Goal: Task Accomplishment & Management: Manage account settings

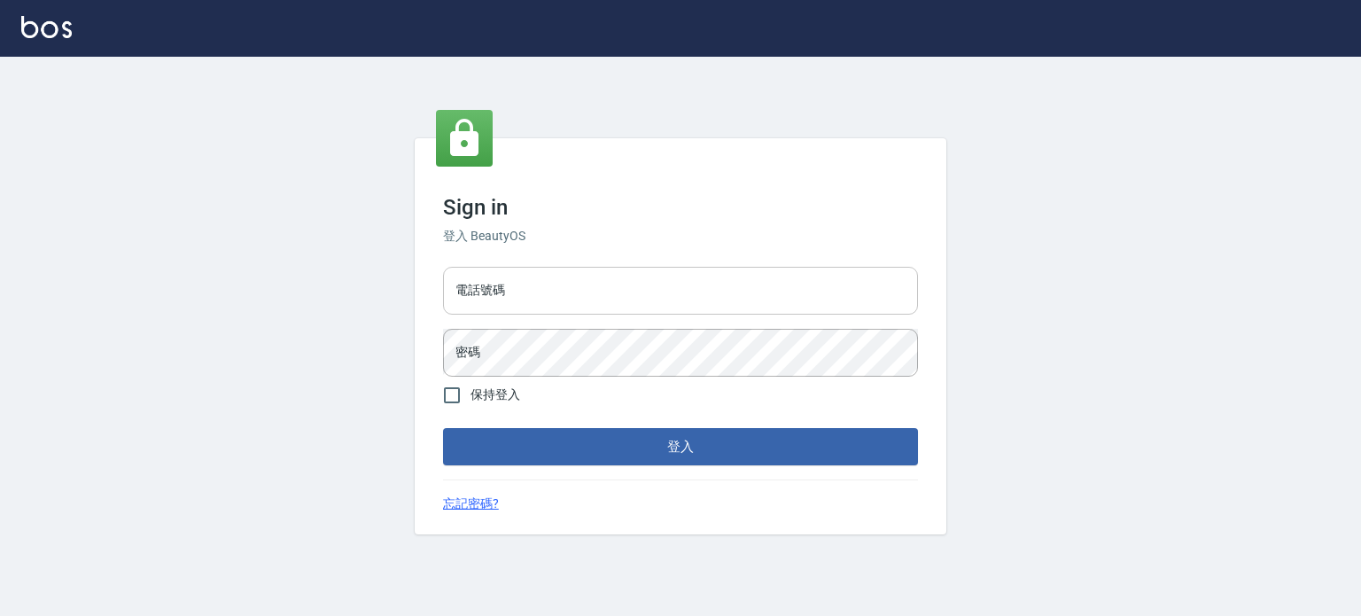
click at [541, 299] on input "電話號碼" at bounding box center [680, 291] width 475 height 48
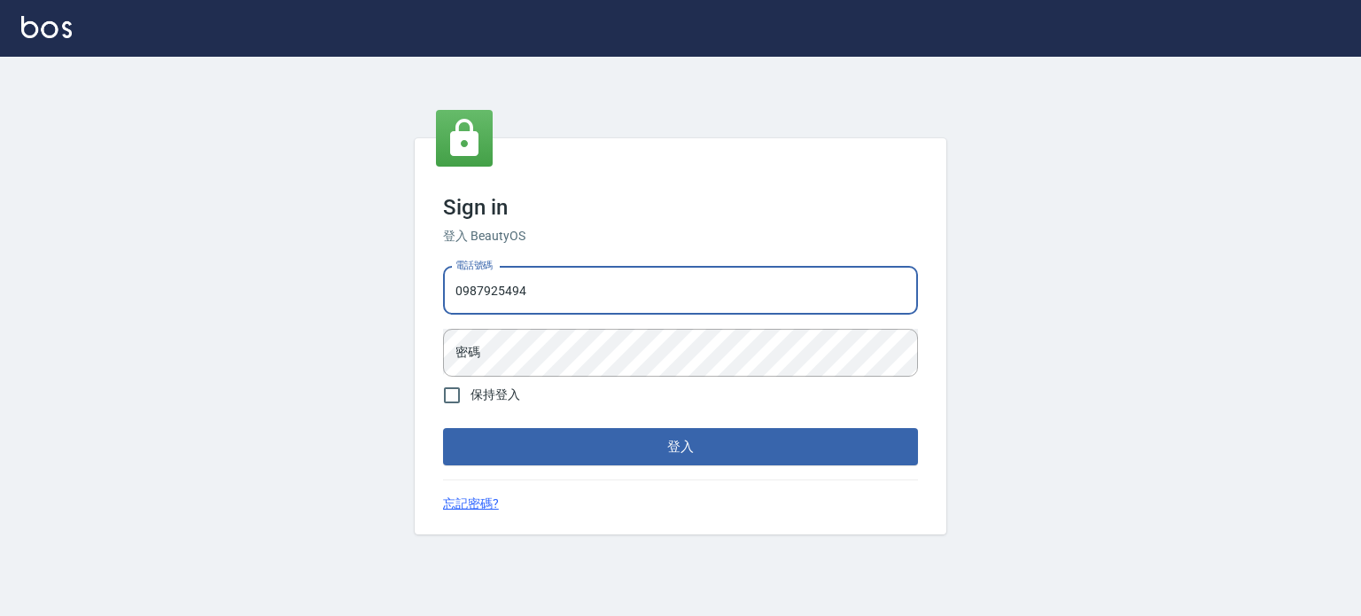
type input "0987925494"
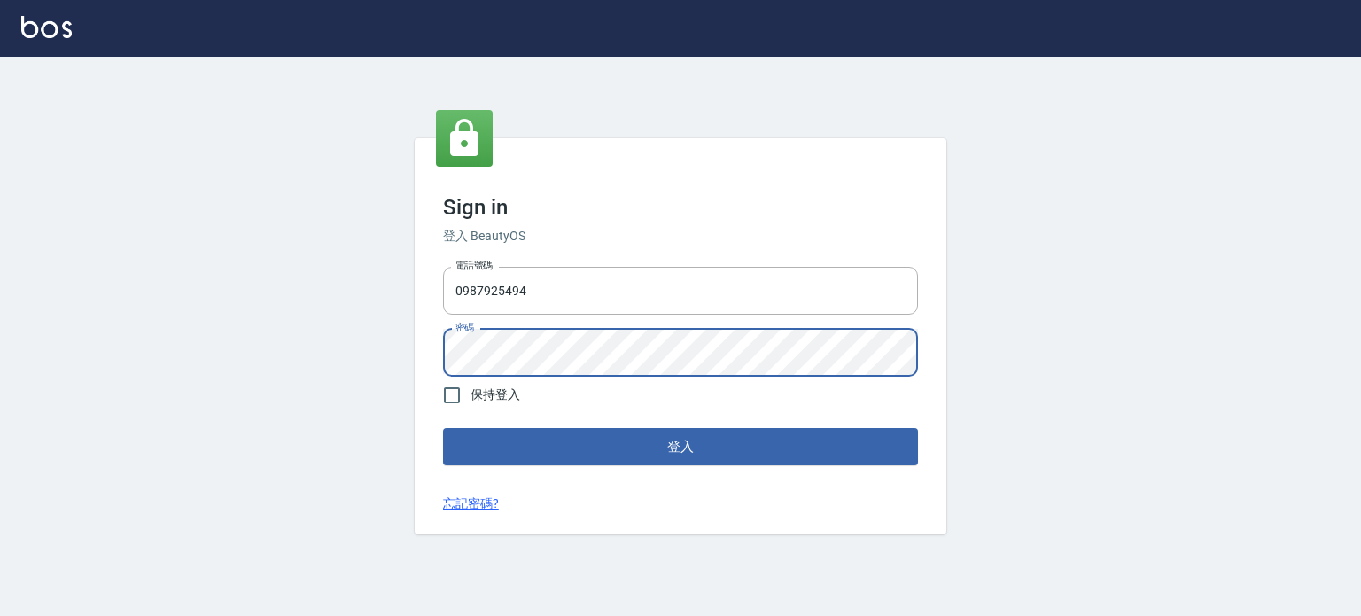
click at [1075, 424] on div "Sign in 登入 BeautyOS 電話號碼 0987925494 電話號碼 密碼 密碼 保持登入 登入 忘記密碼?" at bounding box center [680, 336] width 1361 height 559
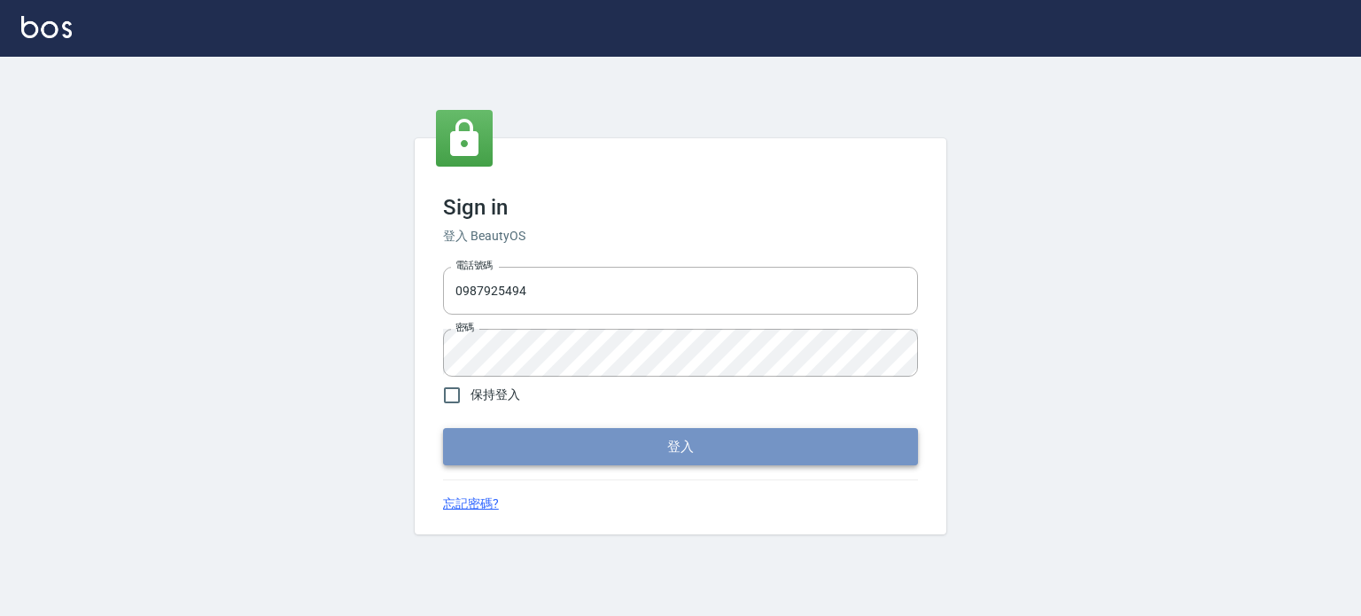
click at [733, 460] on button "登入" at bounding box center [680, 446] width 475 height 37
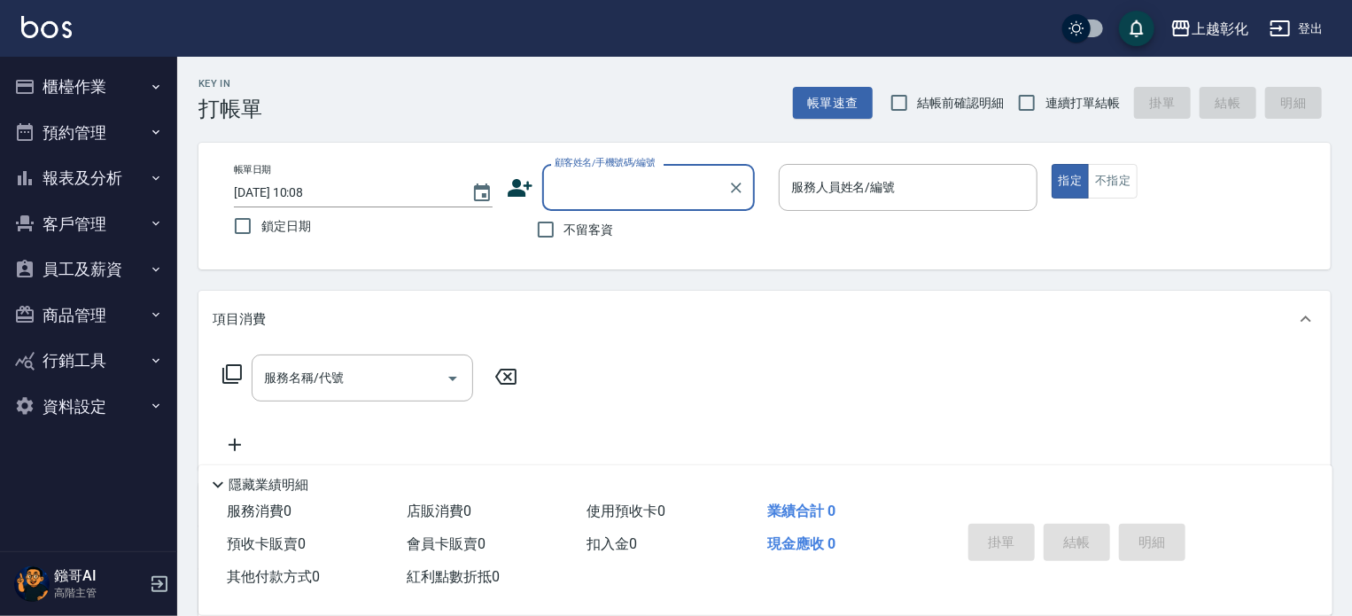
click at [152, 169] on button "報表及分析" at bounding box center [88, 178] width 163 height 46
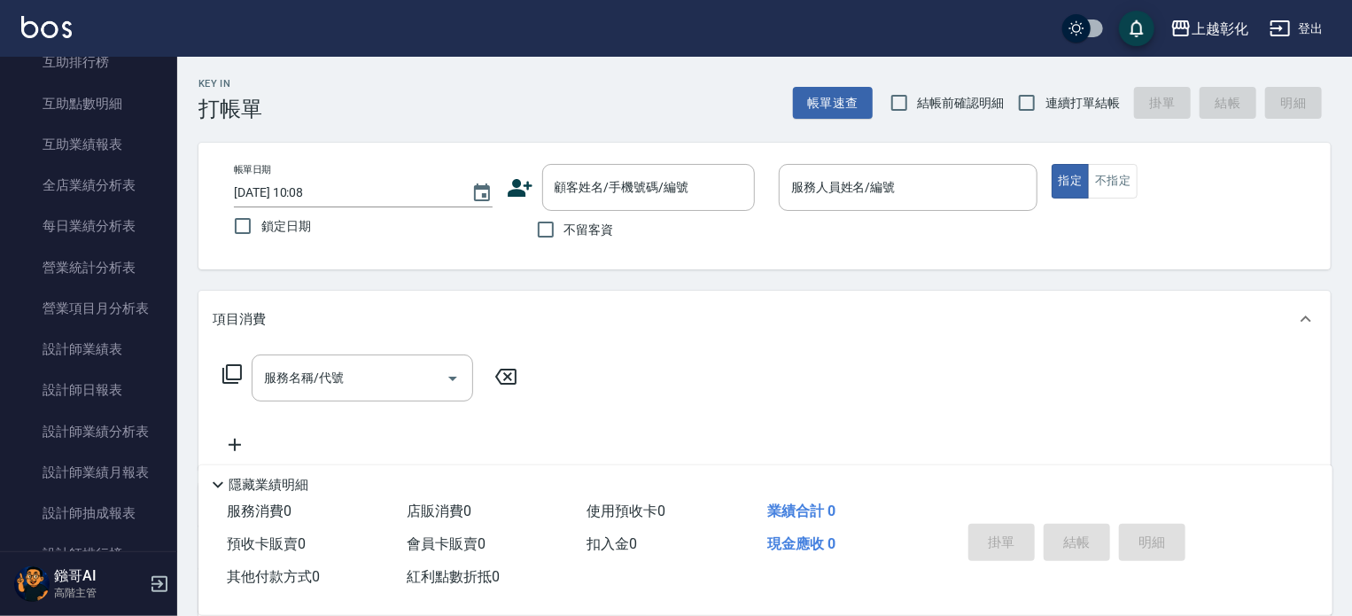
scroll to position [443, 0]
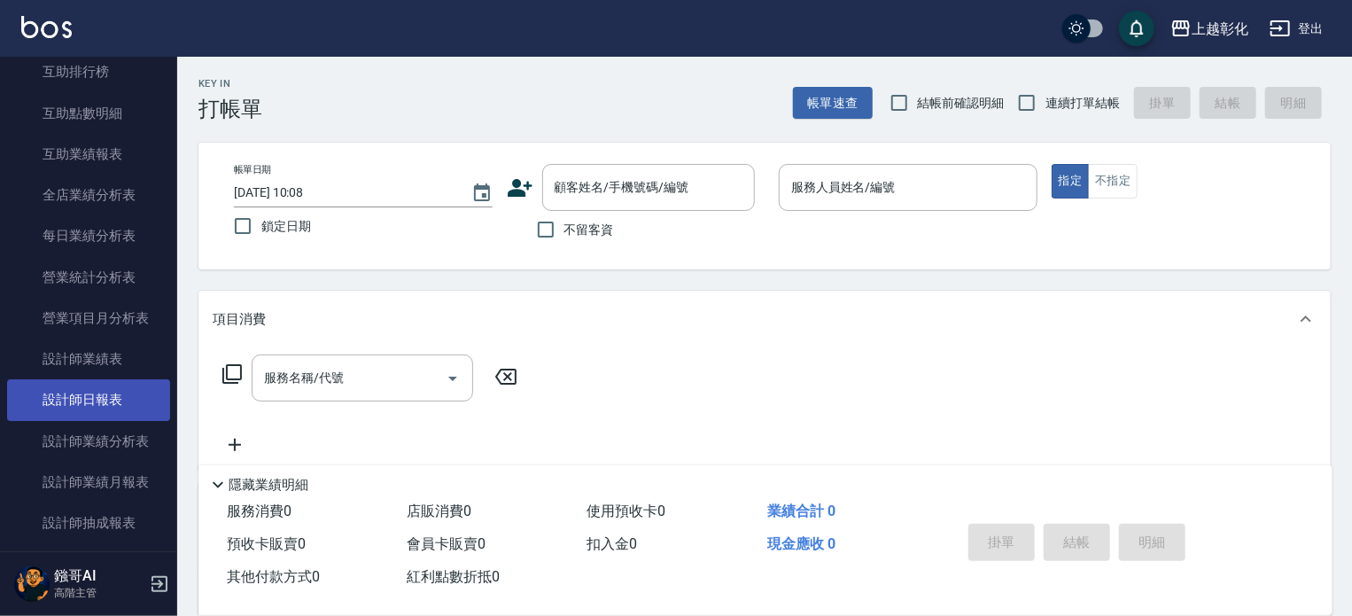
click at [89, 385] on link "設計師日報表" at bounding box center [88, 399] width 163 height 41
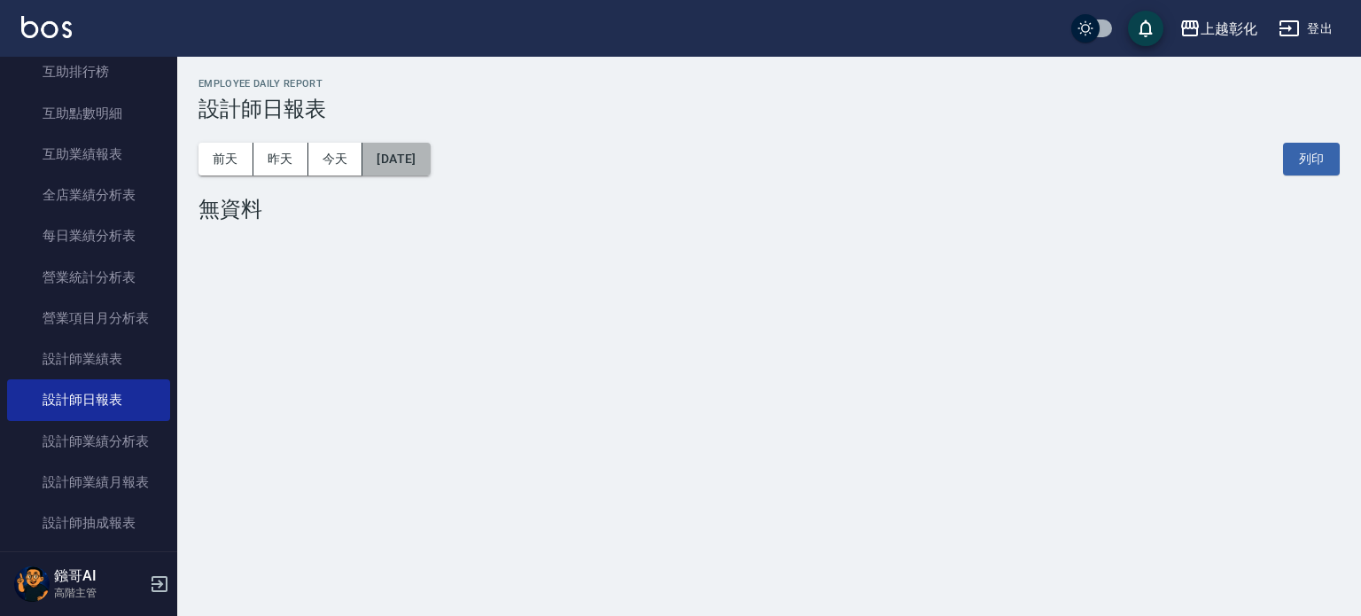
click at [402, 166] on button "[DATE]" at bounding box center [395, 159] width 67 height 33
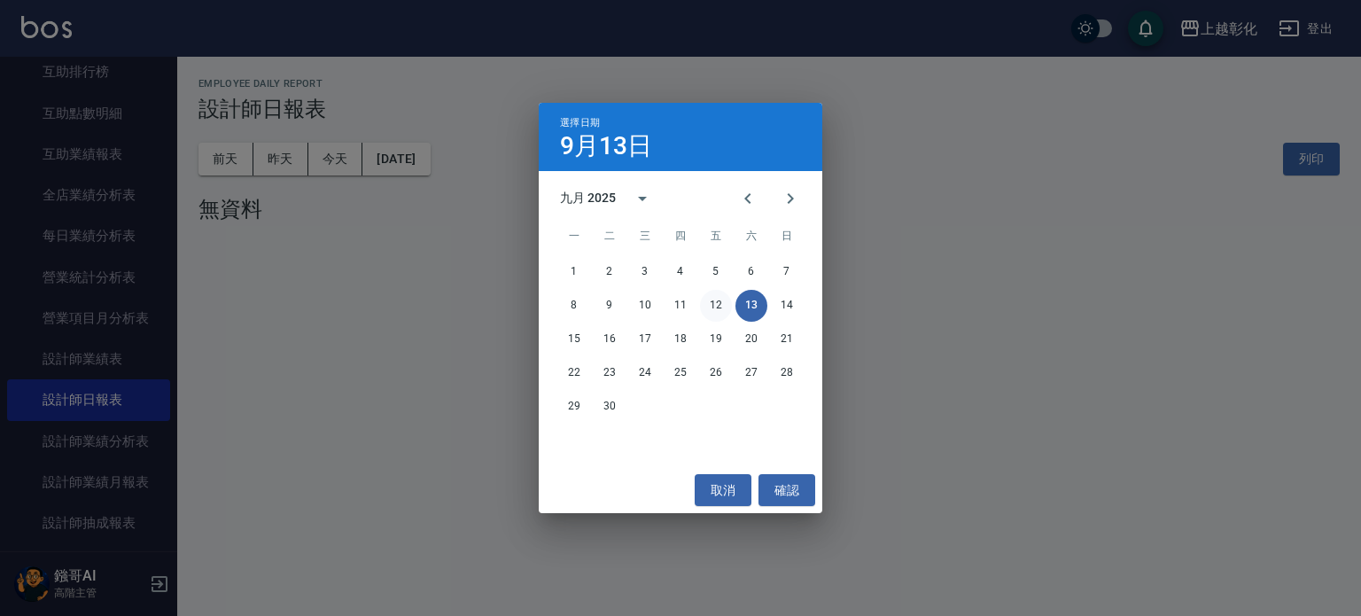
click at [716, 312] on button "12" at bounding box center [716, 306] width 32 height 32
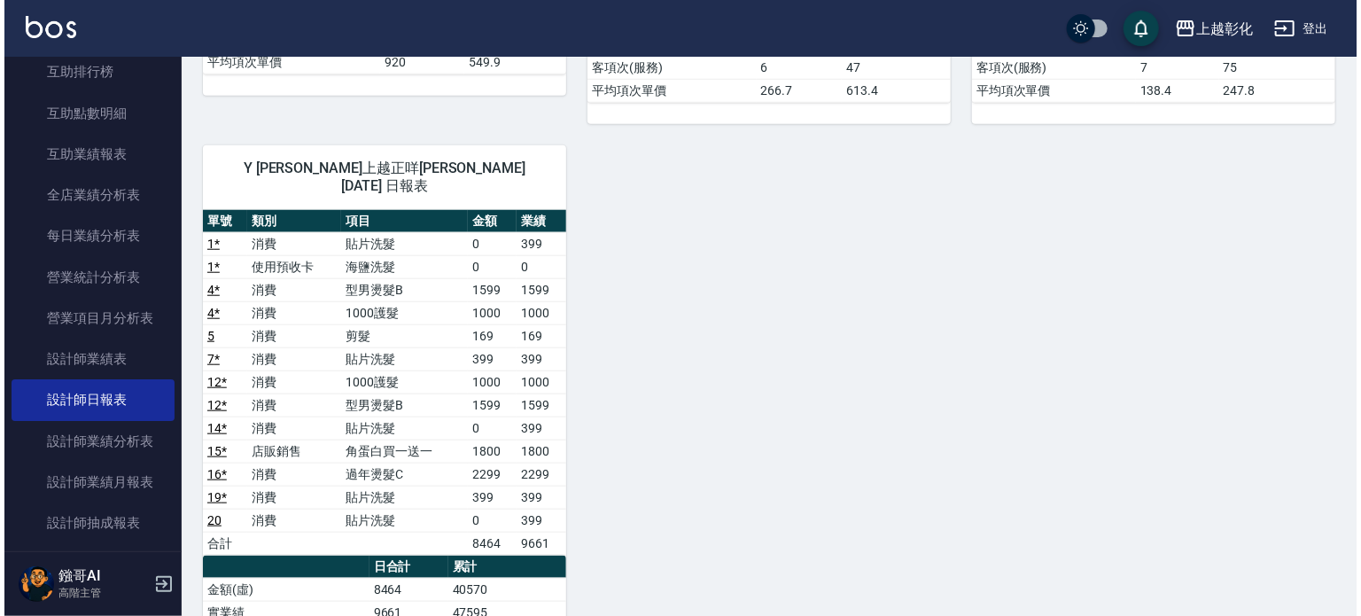
scroll to position [709, 0]
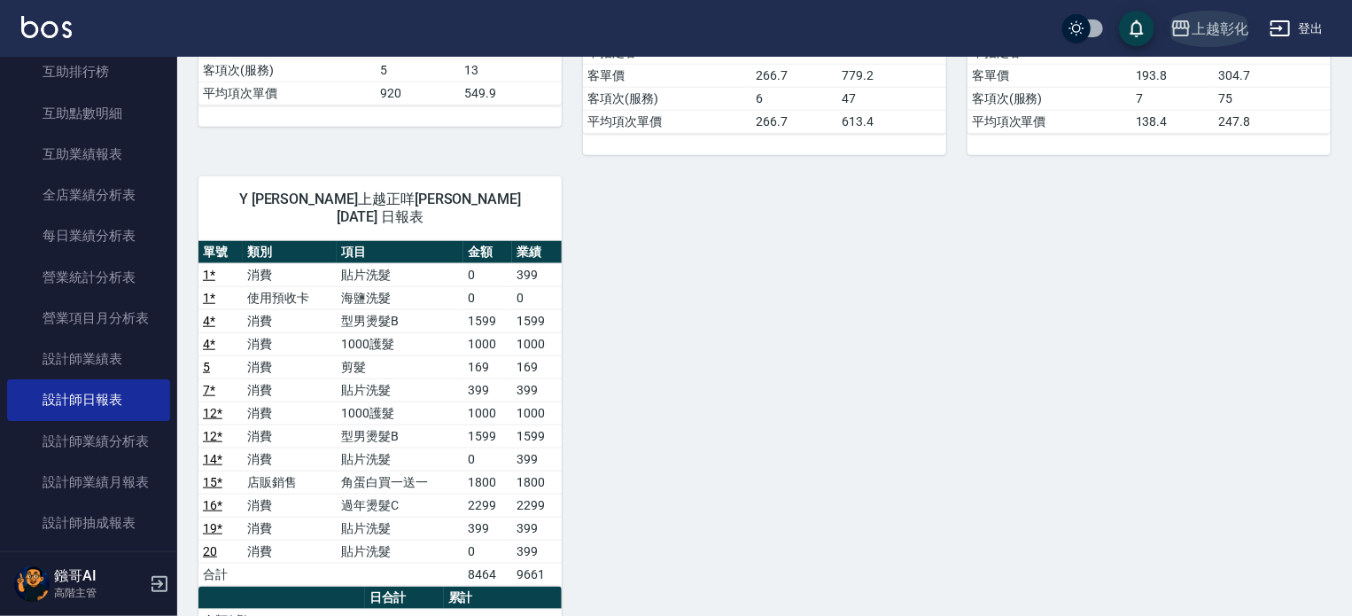
click at [1219, 18] on div "上越彰化" at bounding box center [1219, 29] width 57 height 22
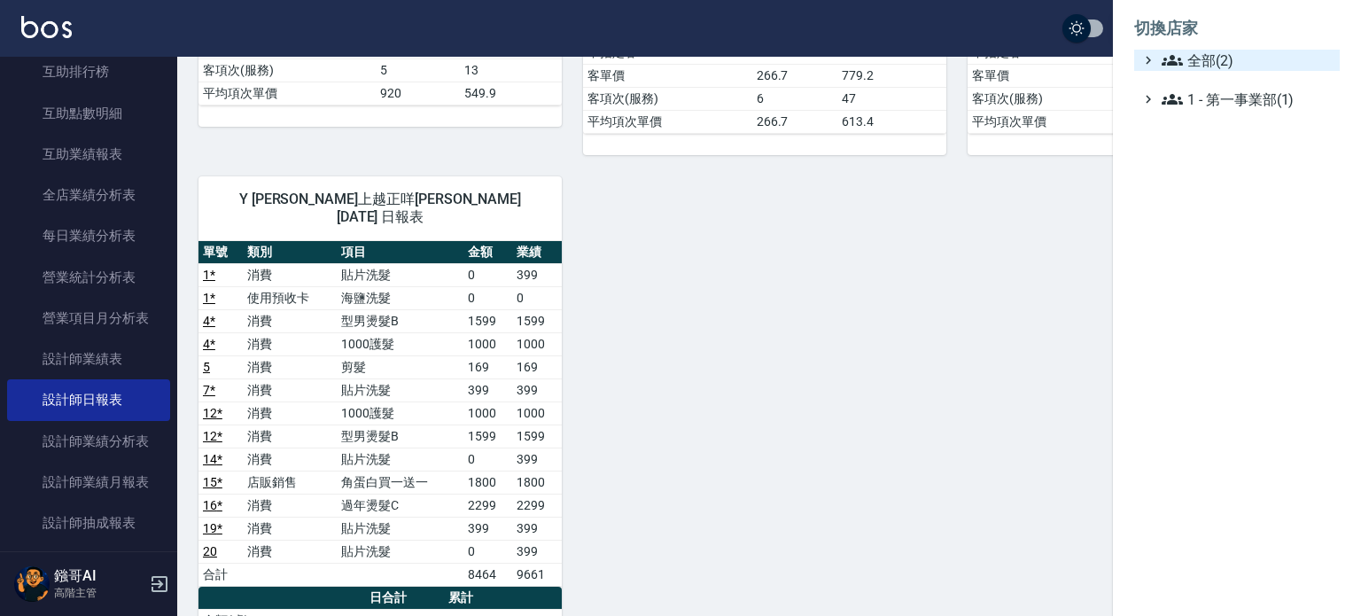
click at [1224, 62] on span "全部(2)" at bounding box center [1246, 60] width 171 height 21
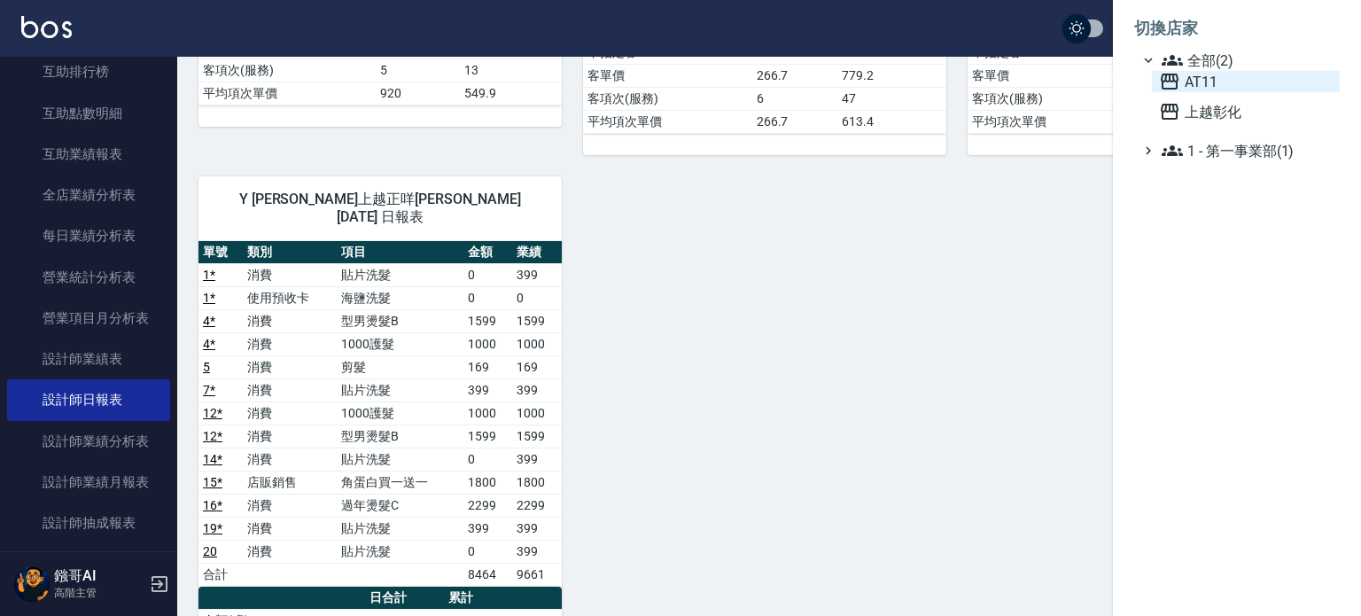
click at [1204, 83] on span "AT11" at bounding box center [1246, 81] width 174 height 21
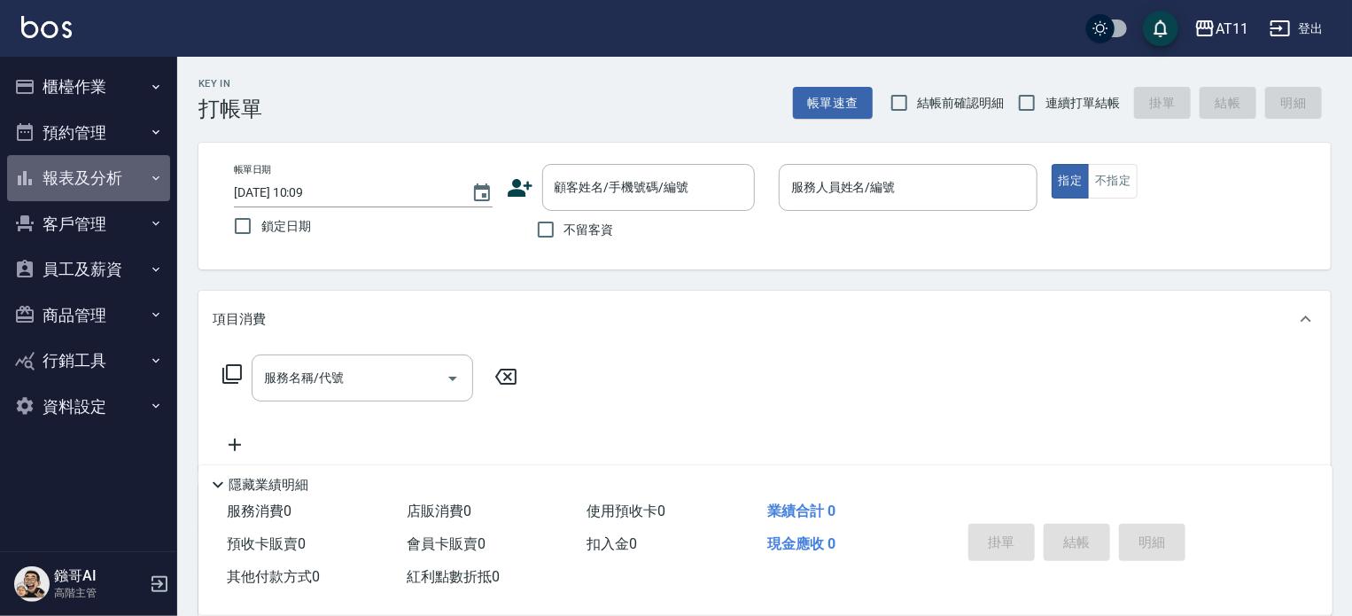
click at [150, 175] on icon "button" at bounding box center [156, 178] width 14 height 14
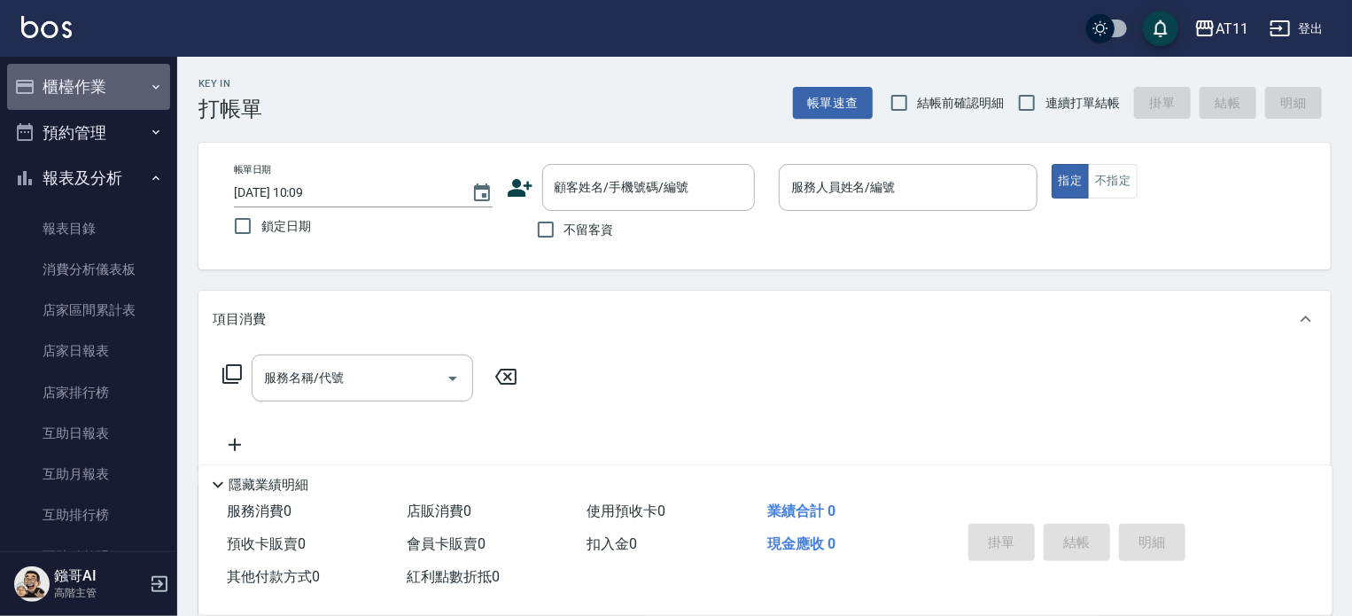
click at [121, 84] on button "櫃檯作業" at bounding box center [88, 87] width 163 height 46
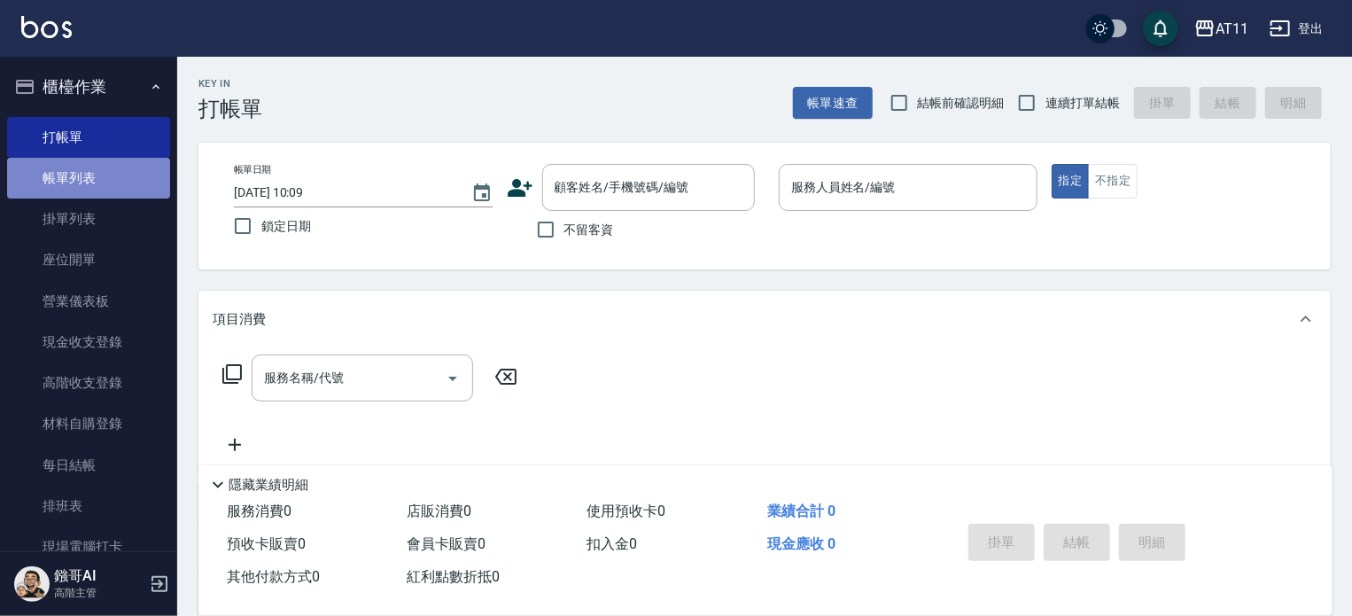
click at [106, 179] on link "帳單列表" at bounding box center [88, 178] width 163 height 41
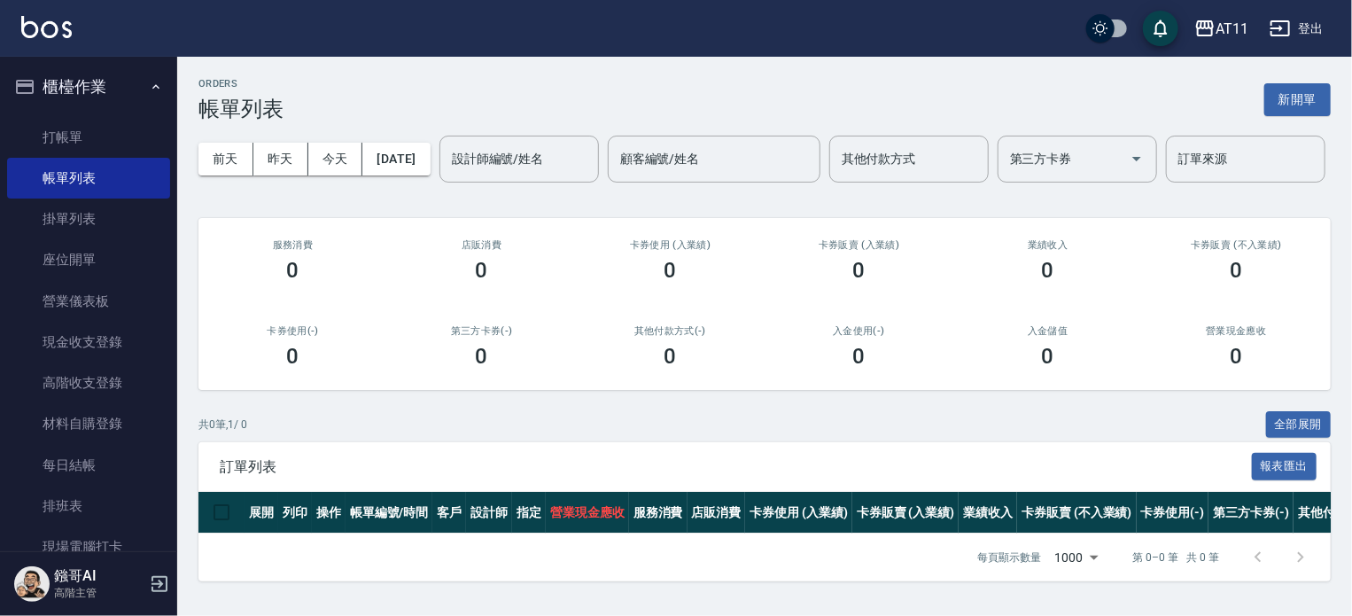
click at [556, 128] on div "[DATE] [DATE] [DATE] [DATE] 設計師編號/姓名 設計師編號/姓名 顧客編號/姓名 顧客編號/姓名 其他付款方式 其他付款方式 第三方…" at bounding box center [764, 158] width 1132 height 75
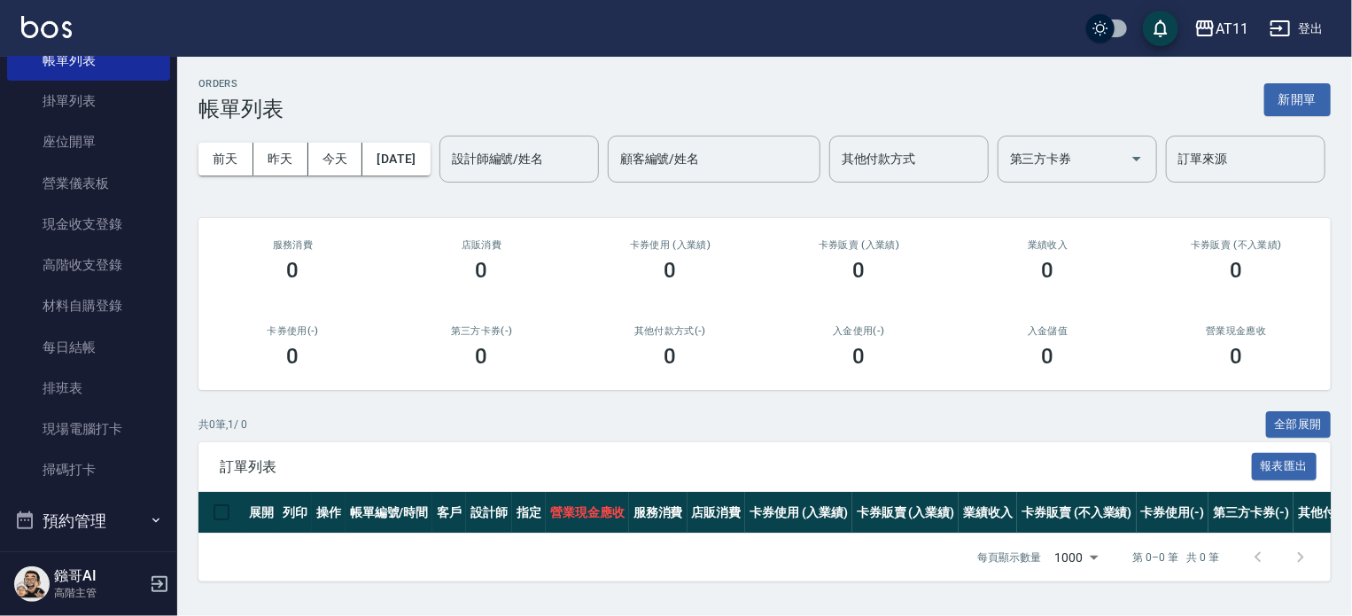
scroll to position [354, 0]
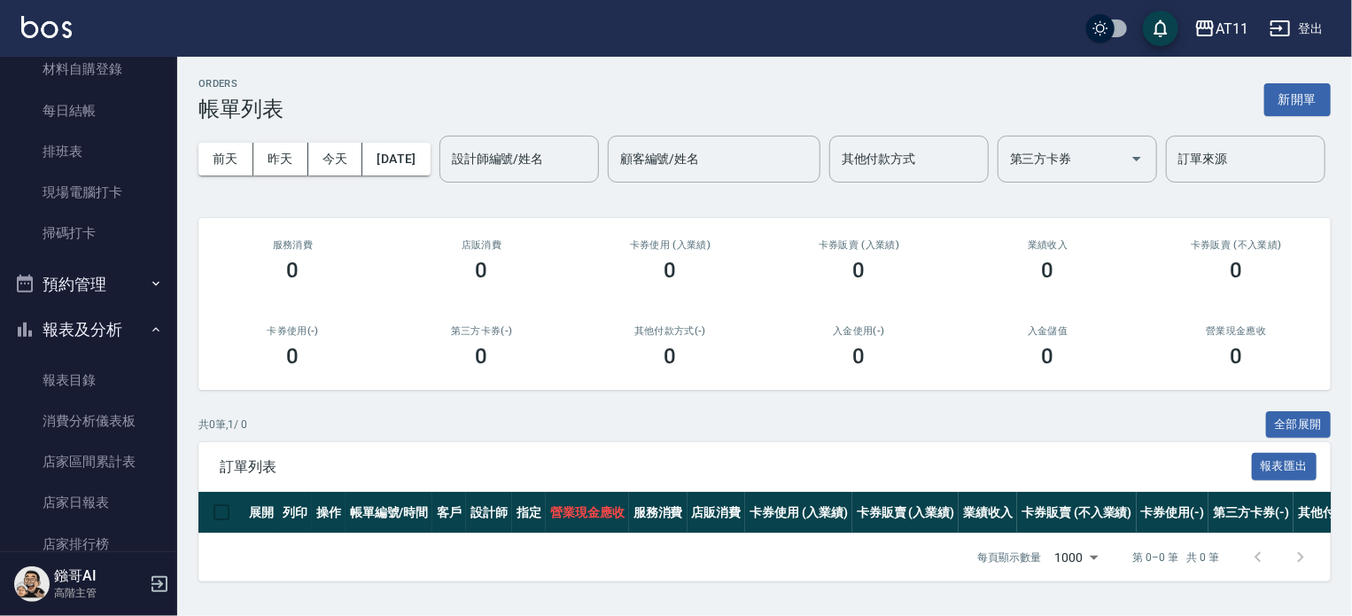
click at [82, 325] on button "報表及分析" at bounding box center [88, 330] width 163 height 46
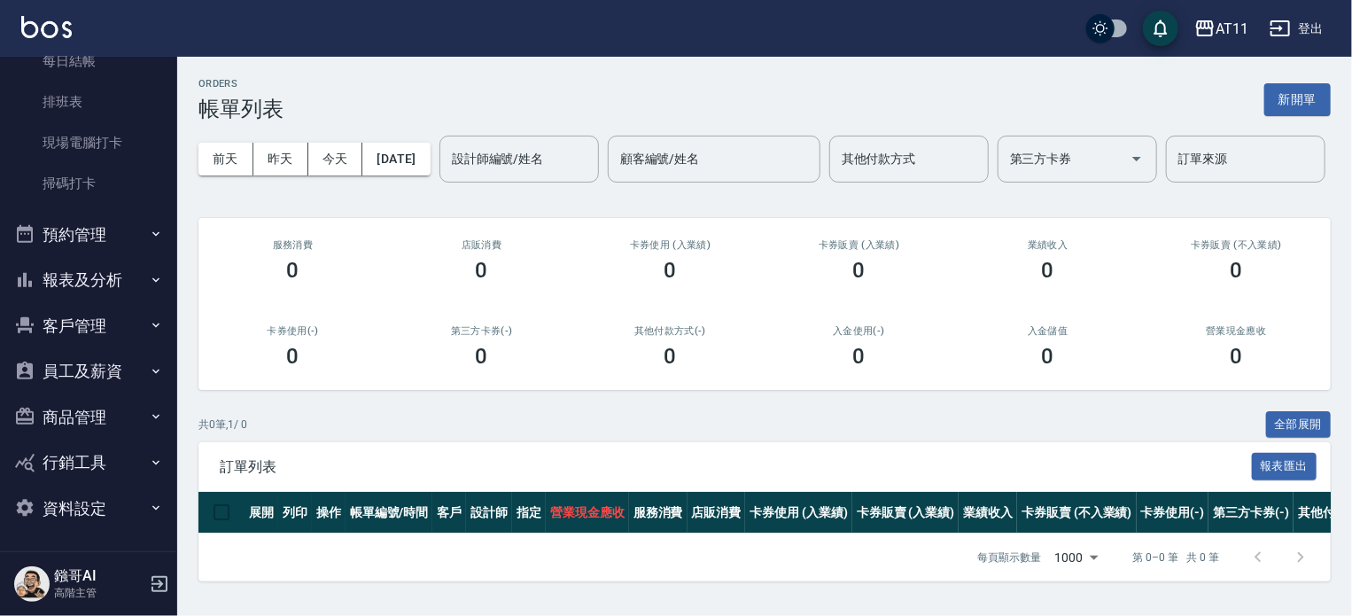
click at [91, 298] on button "報表及分析" at bounding box center [88, 280] width 163 height 46
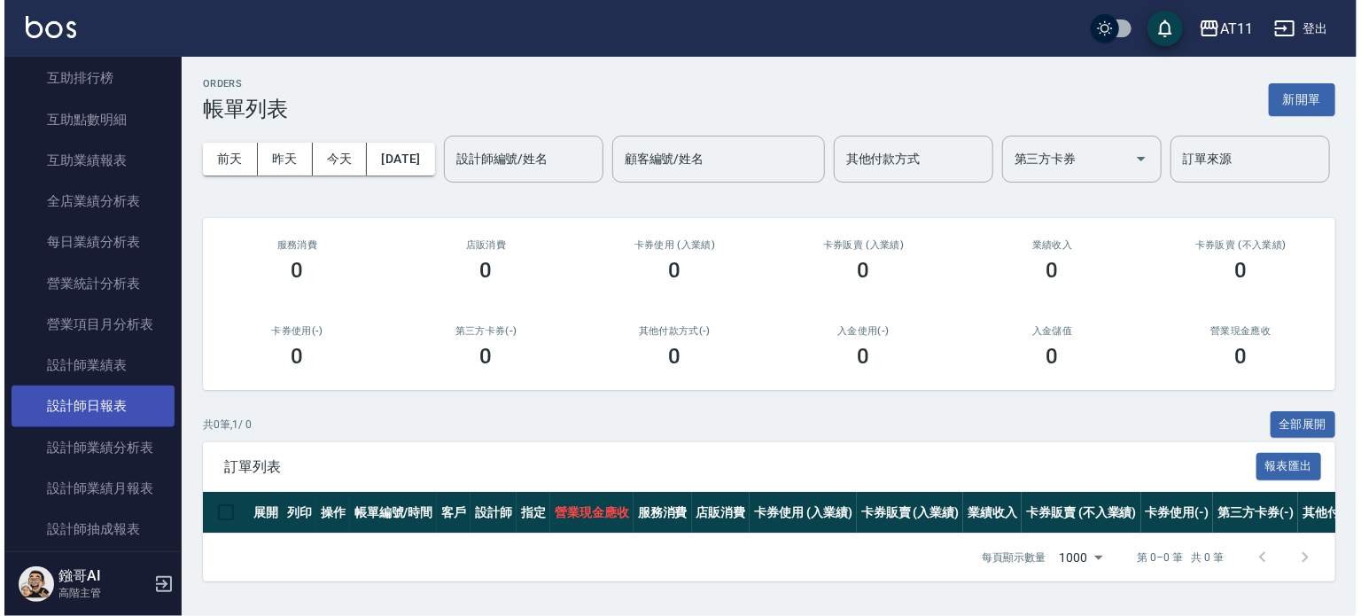
scroll to position [946, 0]
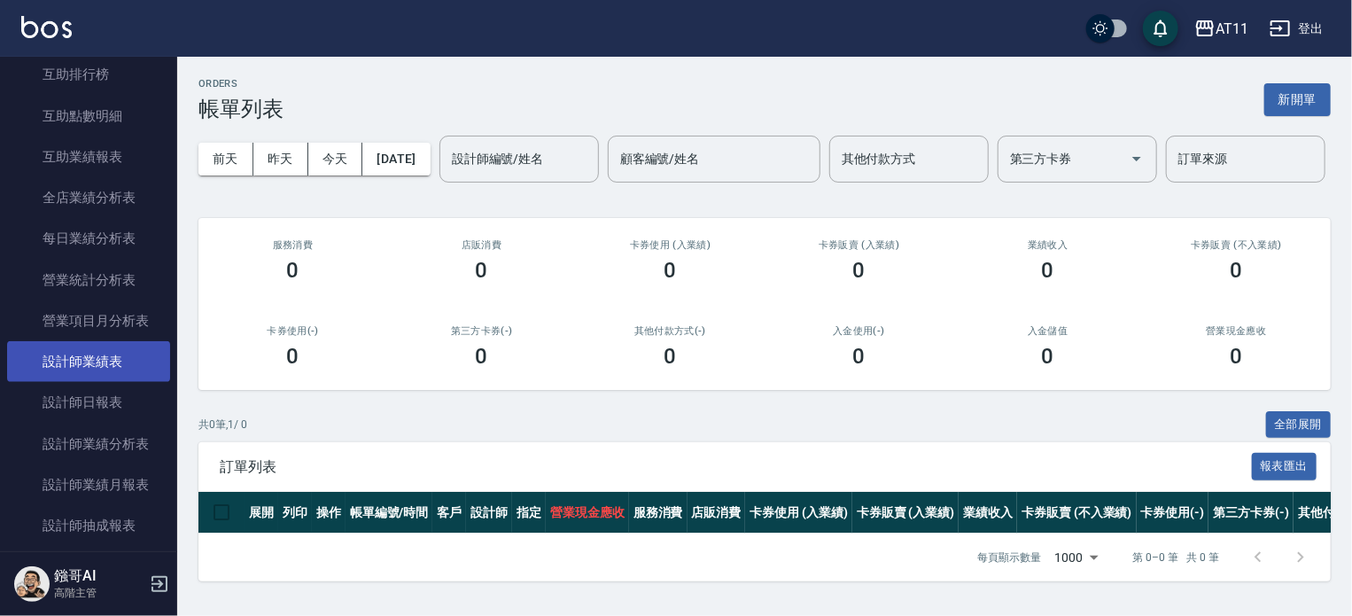
click at [106, 361] on link "設計師業績表" at bounding box center [88, 361] width 163 height 41
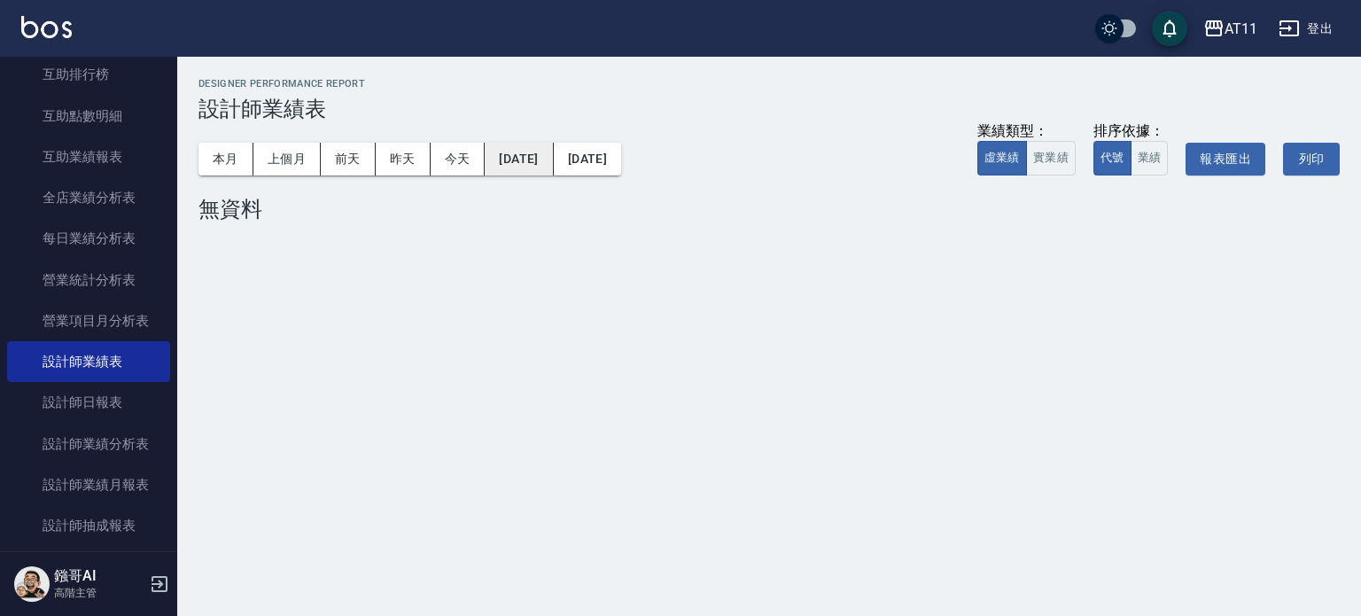
click at [542, 165] on button "[DATE]" at bounding box center [519, 159] width 68 height 33
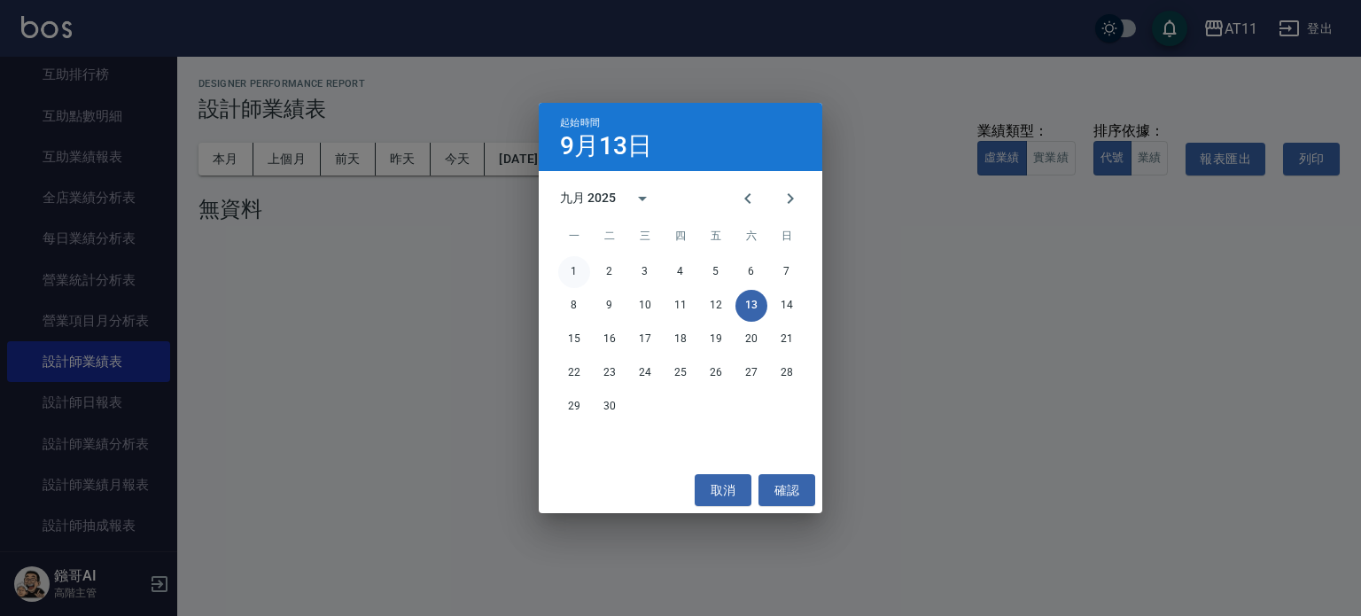
click at [561, 274] on div "1 2 3 4 5 6 7" at bounding box center [680, 272] width 283 height 32
click at [567, 275] on button "1" at bounding box center [574, 272] width 32 height 32
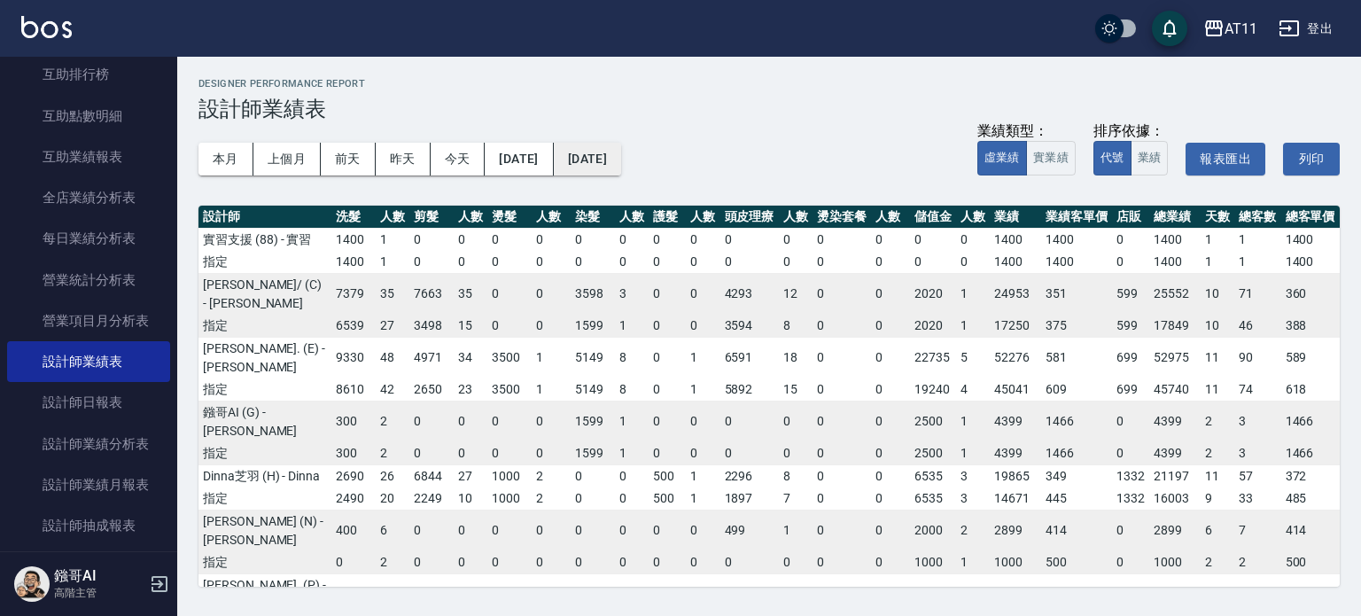
click at [621, 152] on button "2025/09/13" at bounding box center [587, 159] width 67 height 33
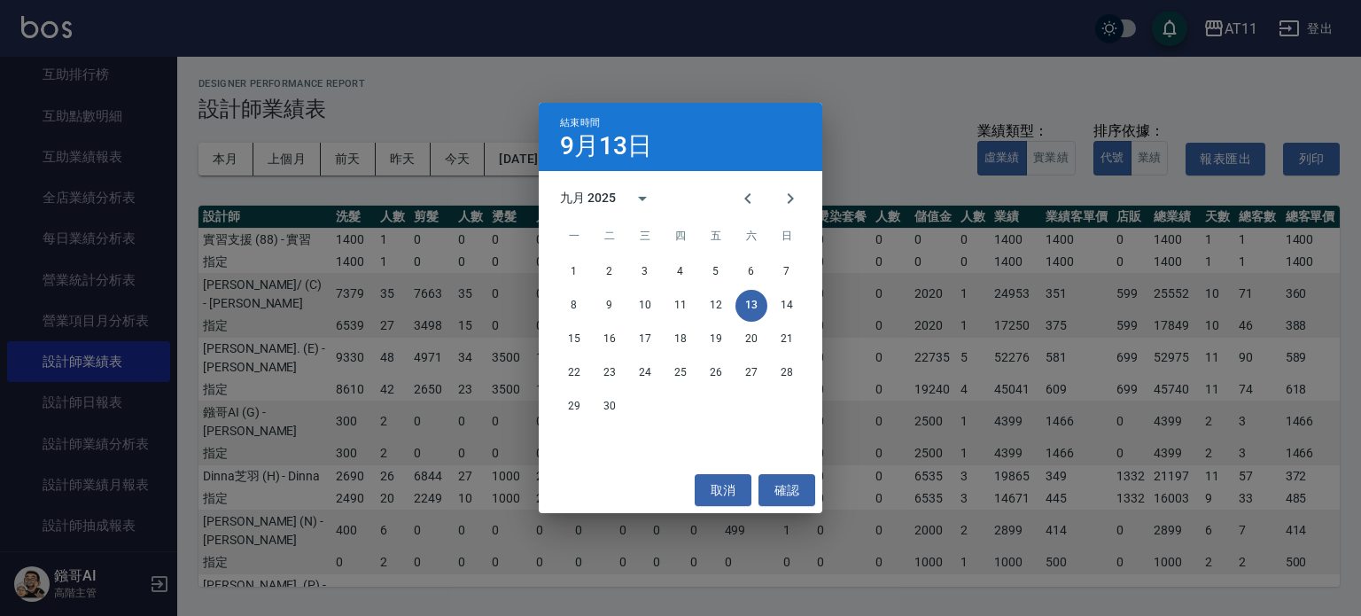
click at [898, 148] on div "結束時間 9月13日 九月 2025 一 二 三 四 五 六 日 1 2 3 4 5 6 7 8 9 10 11 12 13 14 15 16 17 18 1…" at bounding box center [680, 308] width 1361 height 616
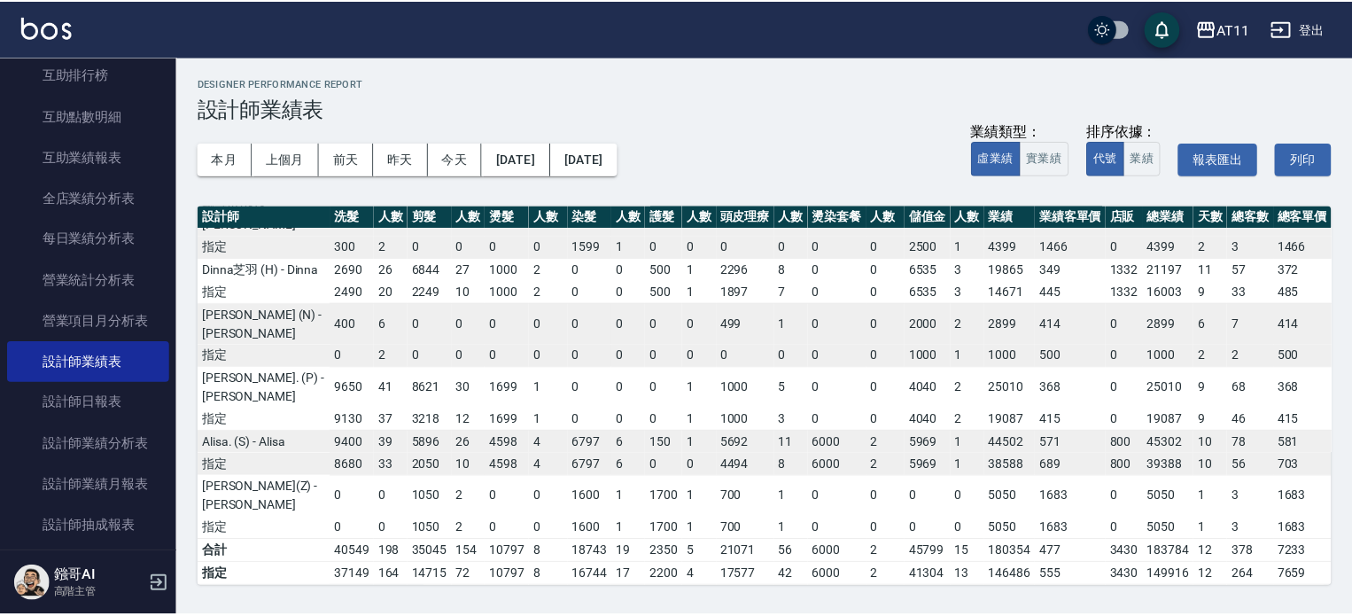
scroll to position [29, 0]
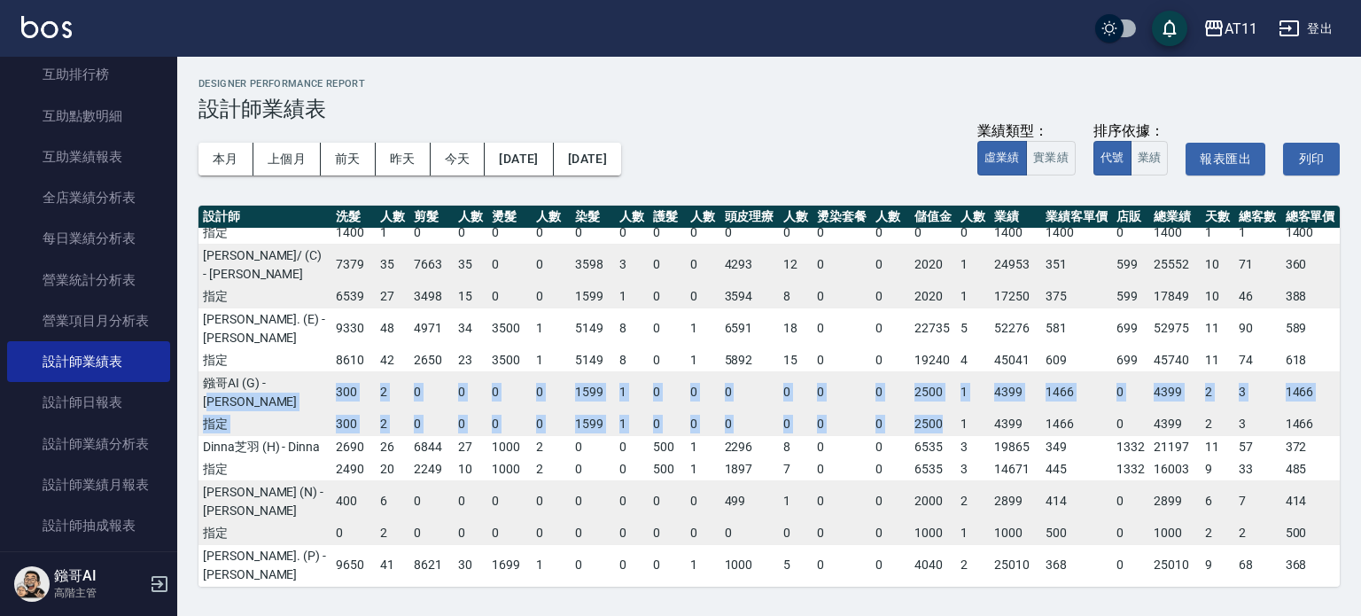
drag, startPoint x: 275, startPoint y: 346, endPoint x: 950, endPoint y: 371, distance: 675.5
click at [950, 371] on tbody "實習支援 (88) - 實習 1400 1 0 0 0 0 0 0 0 0 0 0 0 0 0 0 1400 1400 0 1400 1 1 1400 指定 …" at bounding box center [768, 457] width 1141 height 518
click at [72, 390] on link "設計師日報表" at bounding box center [88, 402] width 163 height 41
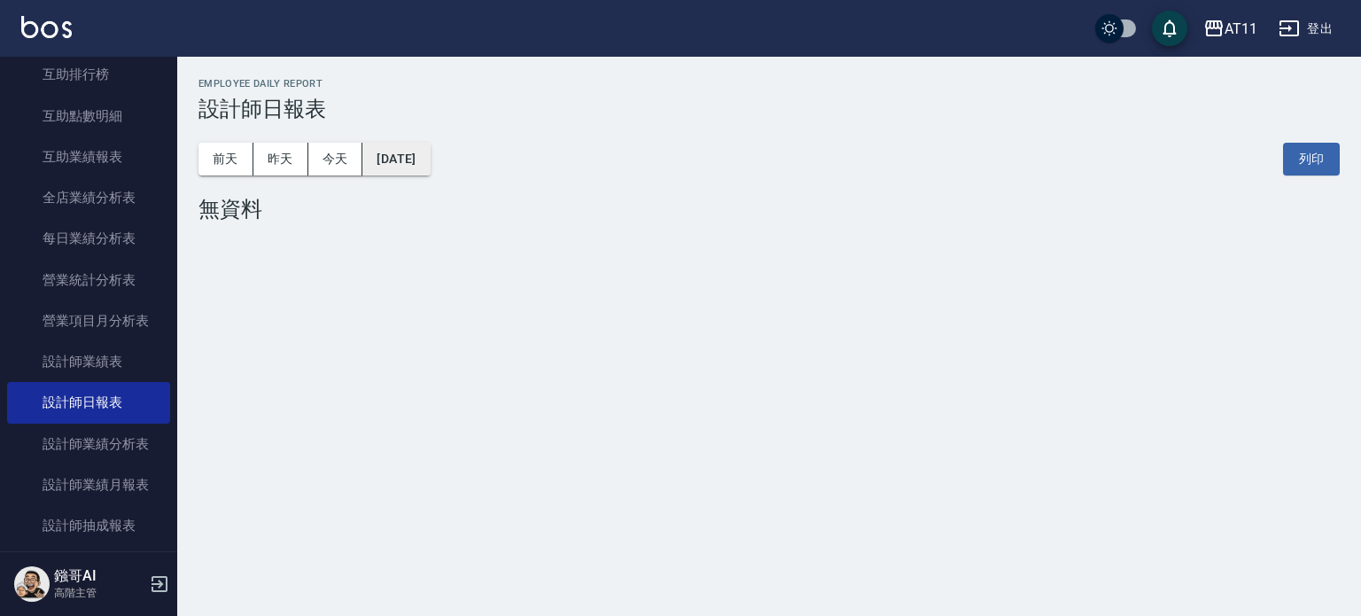
click at [430, 164] on button "2025/09/13" at bounding box center [395, 159] width 67 height 33
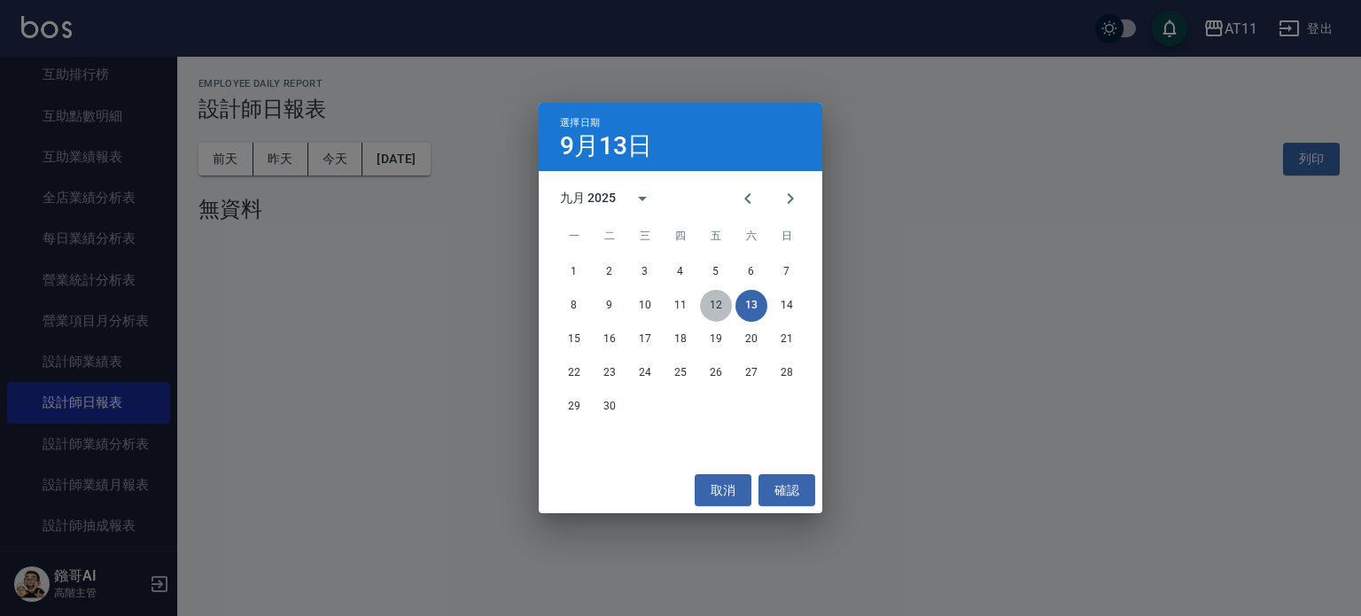
click at [715, 308] on button "12" at bounding box center [716, 306] width 32 height 32
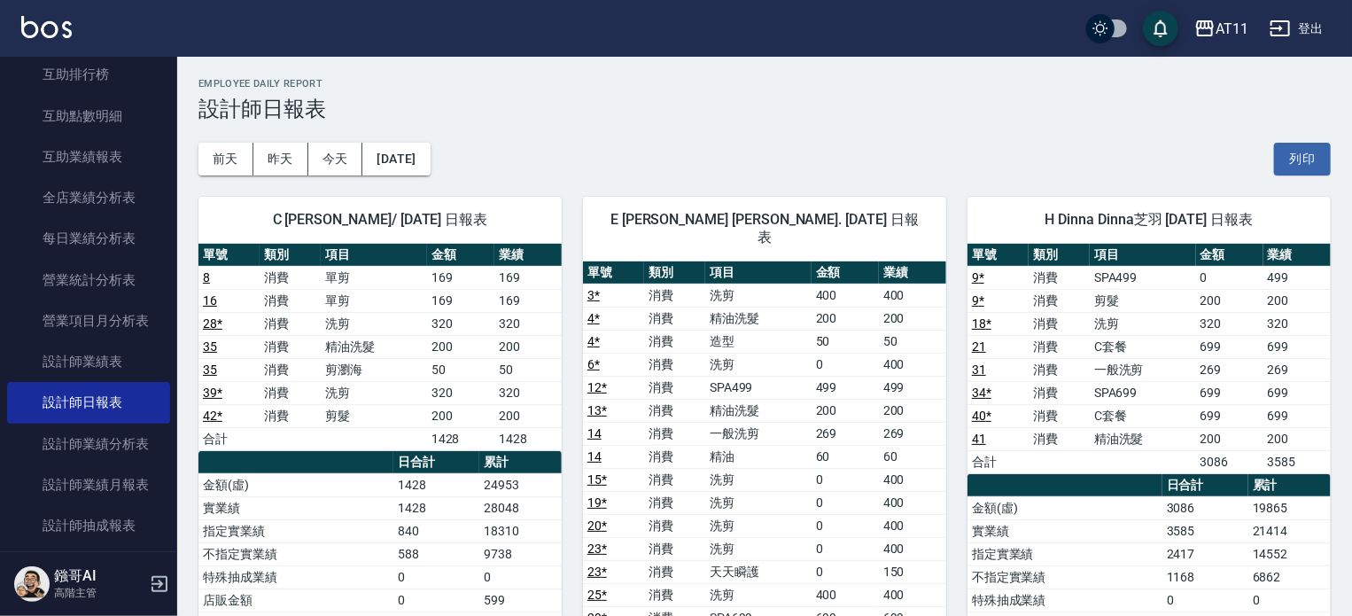
click at [379, 137] on div "前天 昨天 今天 2025/09/12 列印" at bounding box center [764, 158] width 1132 height 75
click at [430, 158] on button "2025/09/12" at bounding box center [395, 159] width 67 height 33
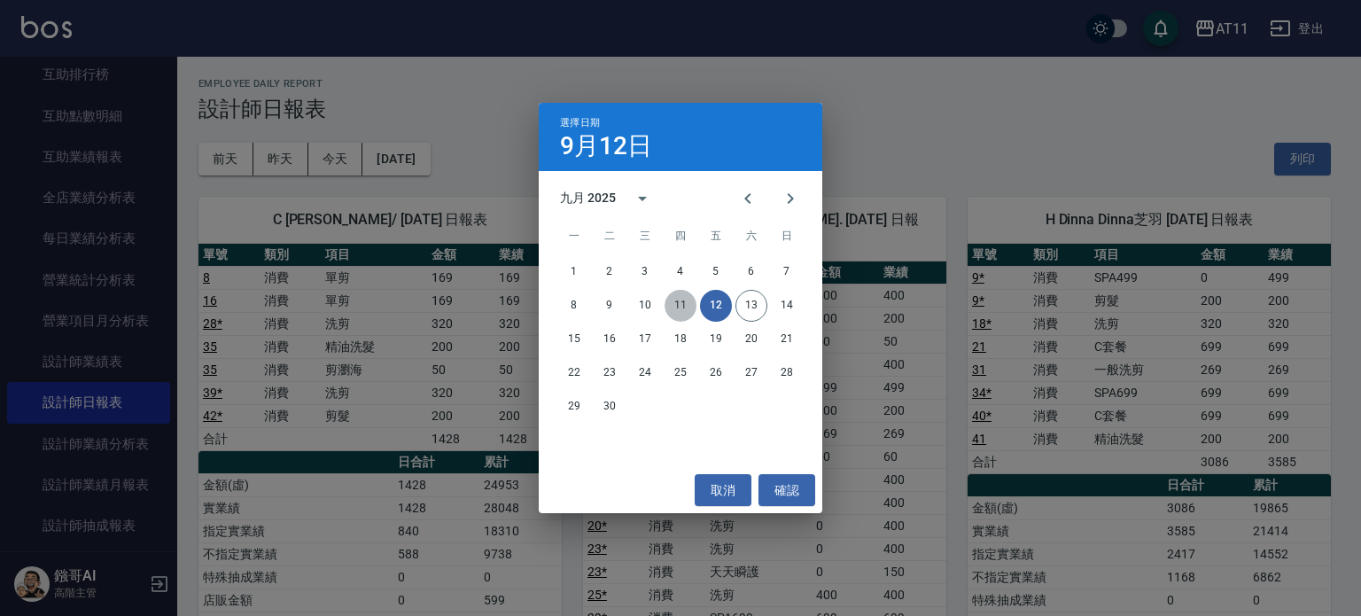
click at [687, 306] on button "11" at bounding box center [680, 306] width 32 height 32
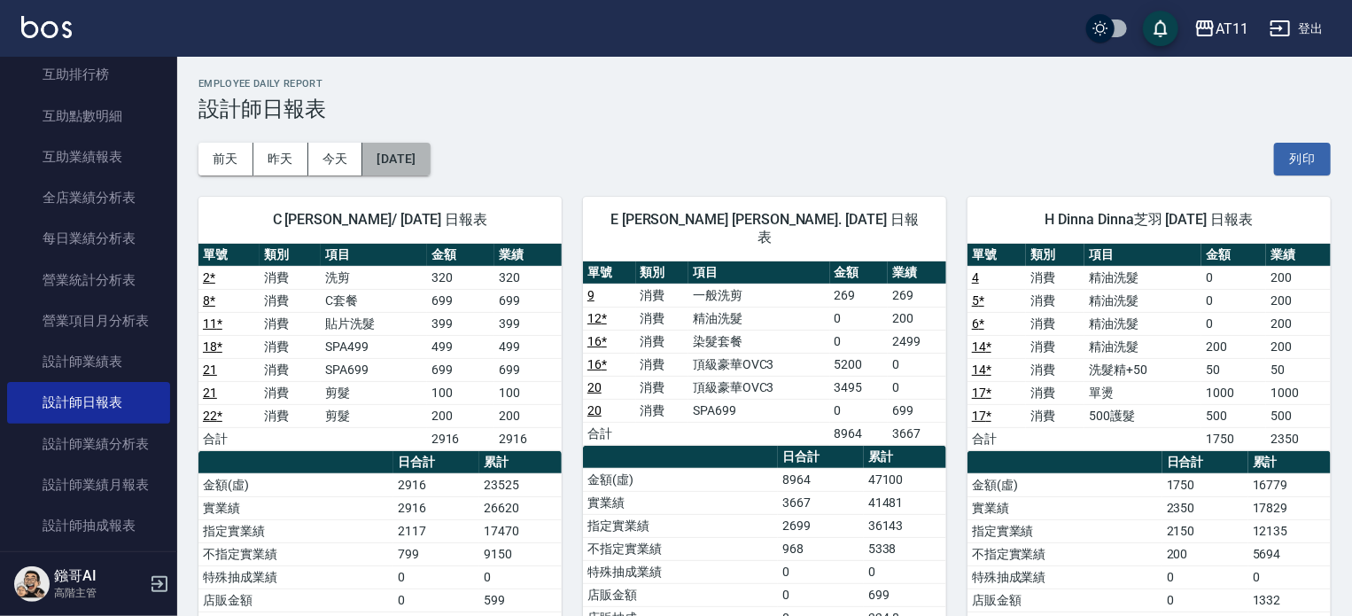
click at [430, 151] on button "2025/09/11" at bounding box center [395, 159] width 67 height 33
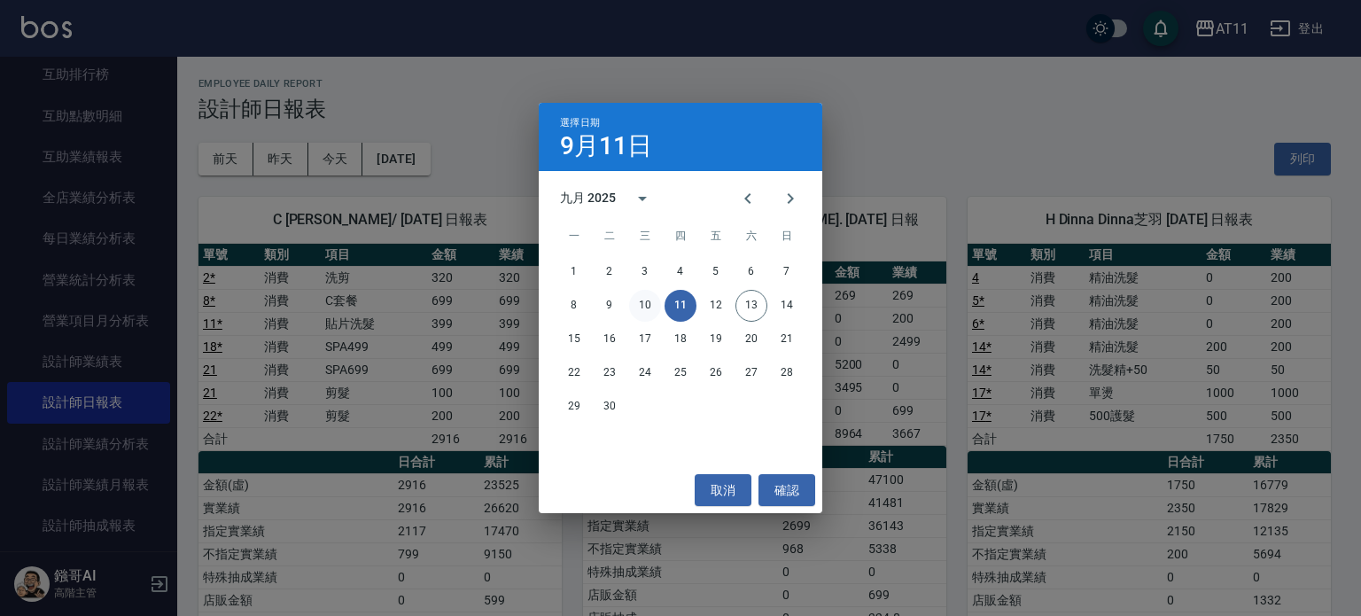
click at [652, 311] on button "10" at bounding box center [645, 306] width 32 height 32
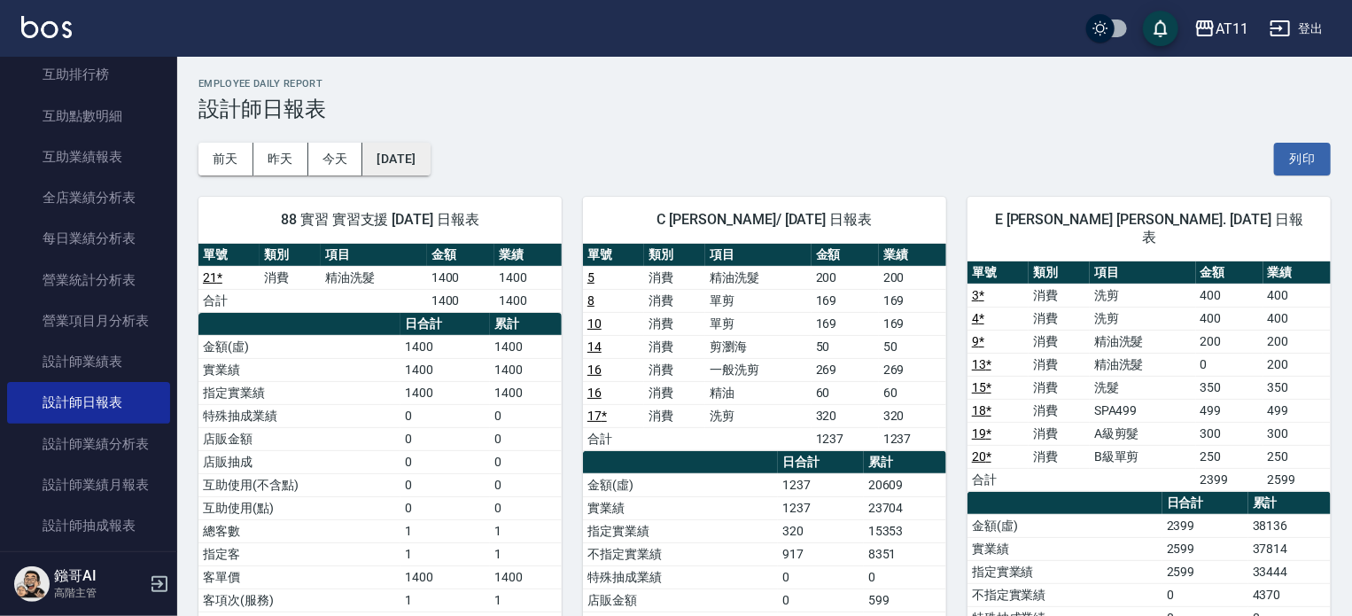
click at [408, 147] on button "2025/09/10" at bounding box center [395, 159] width 67 height 33
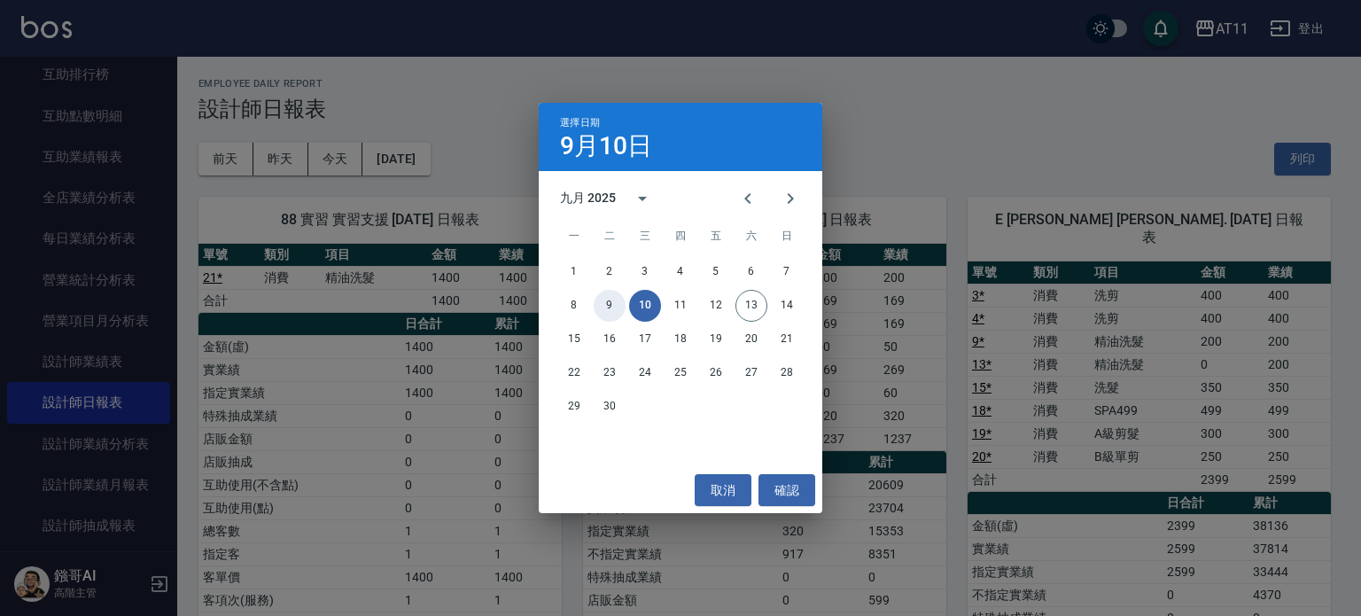
click at [603, 302] on button "9" at bounding box center [610, 306] width 32 height 32
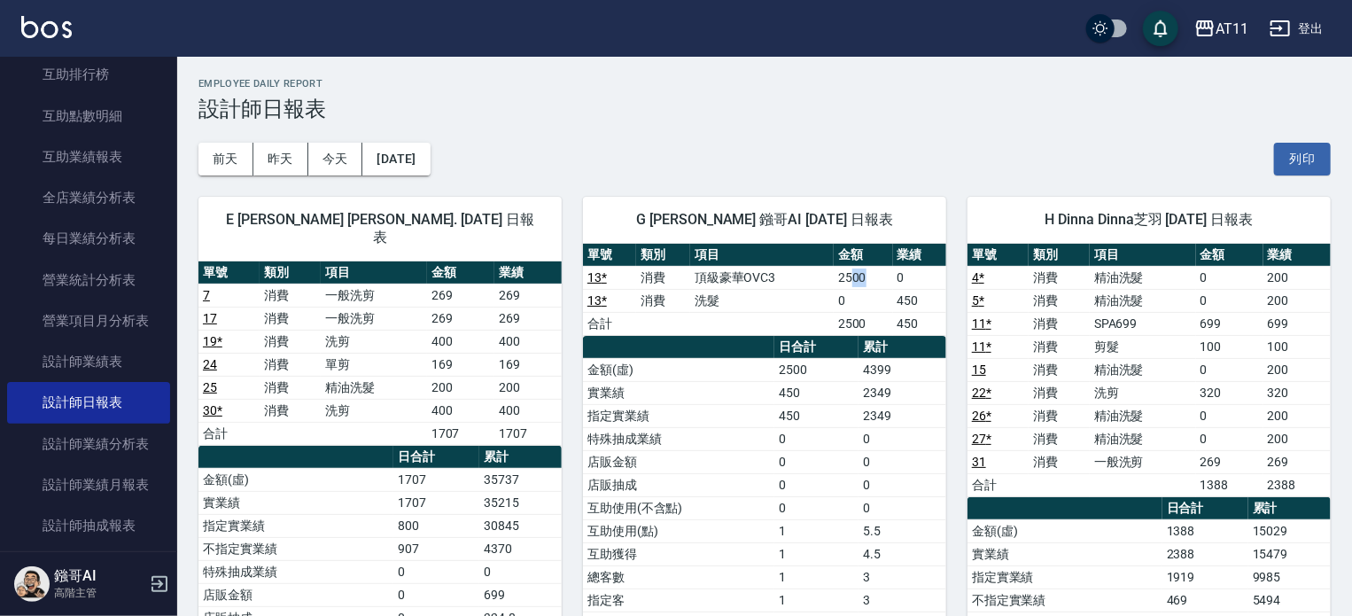
drag, startPoint x: 852, startPoint y: 269, endPoint x: 891, endPoint y: 274, distance: 39.2
click at [891, 274] on td "2500" at bounding box center [863, 277] width 59 height 23
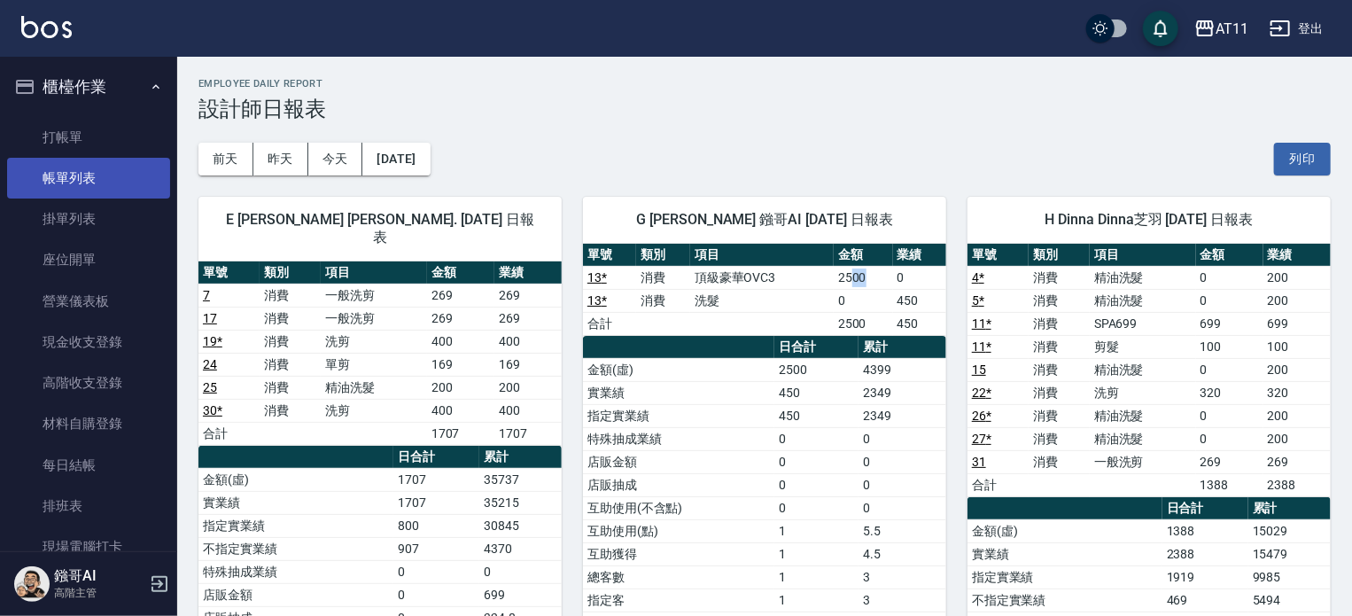
click at [84, 171] on link "帳單列表" at bounding box center [88, 178] width 163 height 41
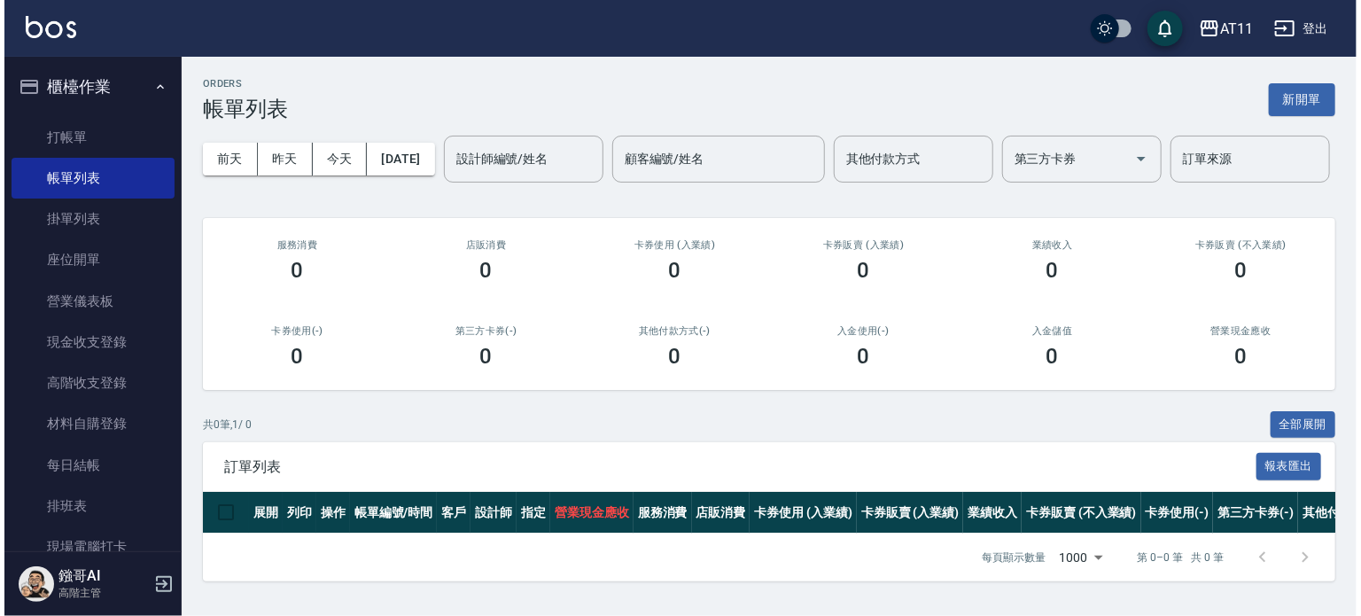
scroll to position [56, 0]
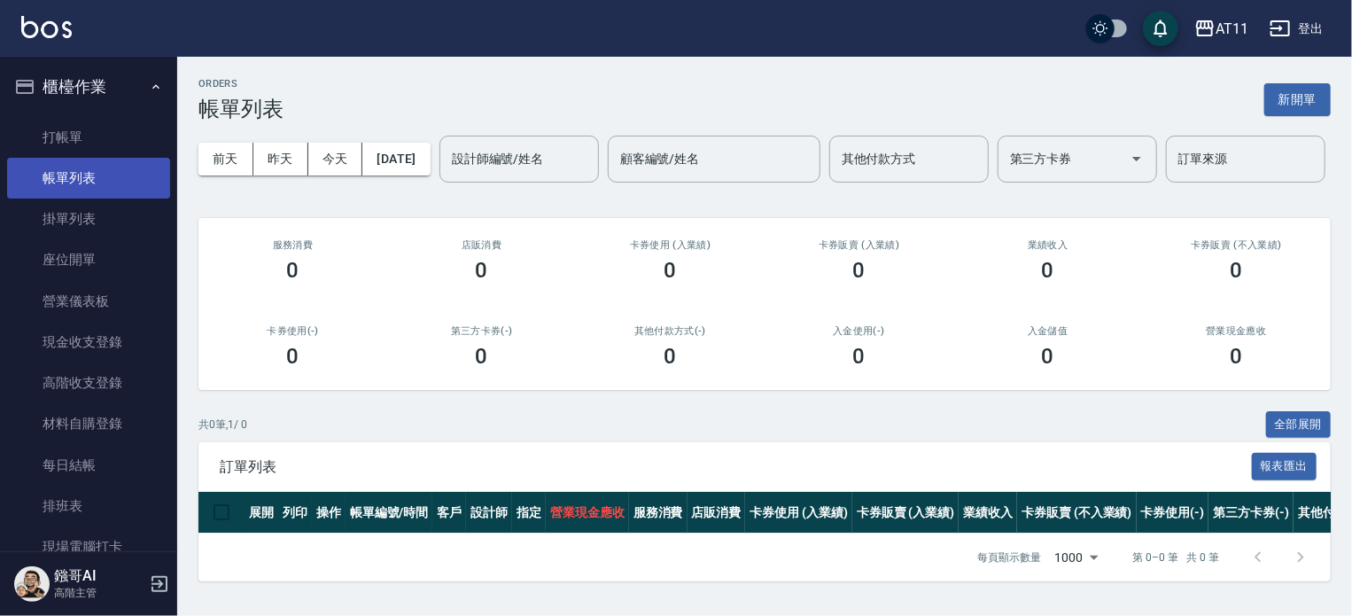
click at [81, 182] on link "帳單列表" at bounding box center [88, 178] width 163 height 41
click at [389, 143] on button "2025/09/13" at bounding box center [395, 159] width 67 height 33
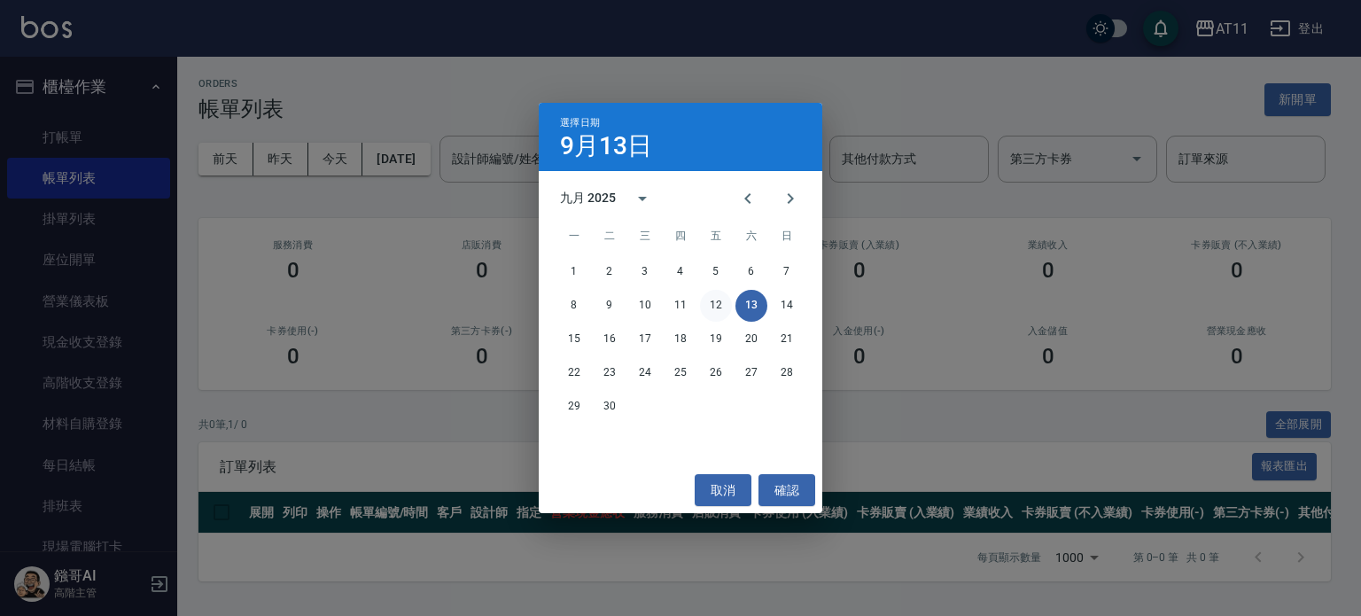
click at [709, 300] on button "12" at bounding box center [716, 306] width 32 height 32
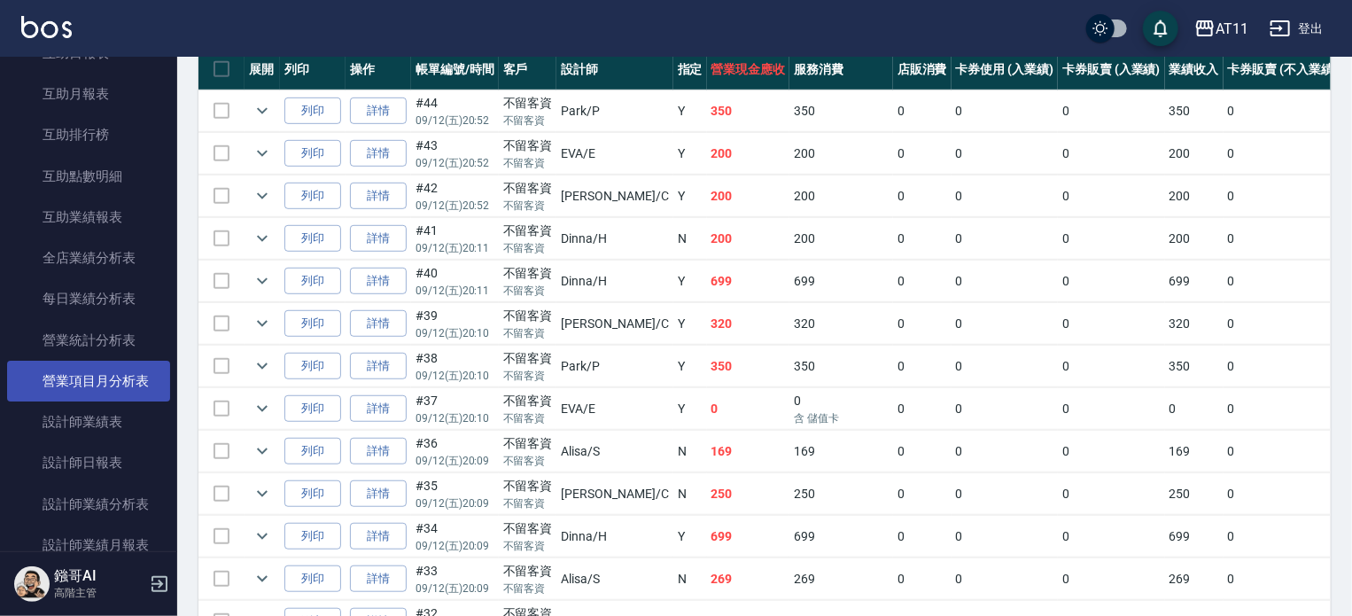
scroll to position [1063, 0]
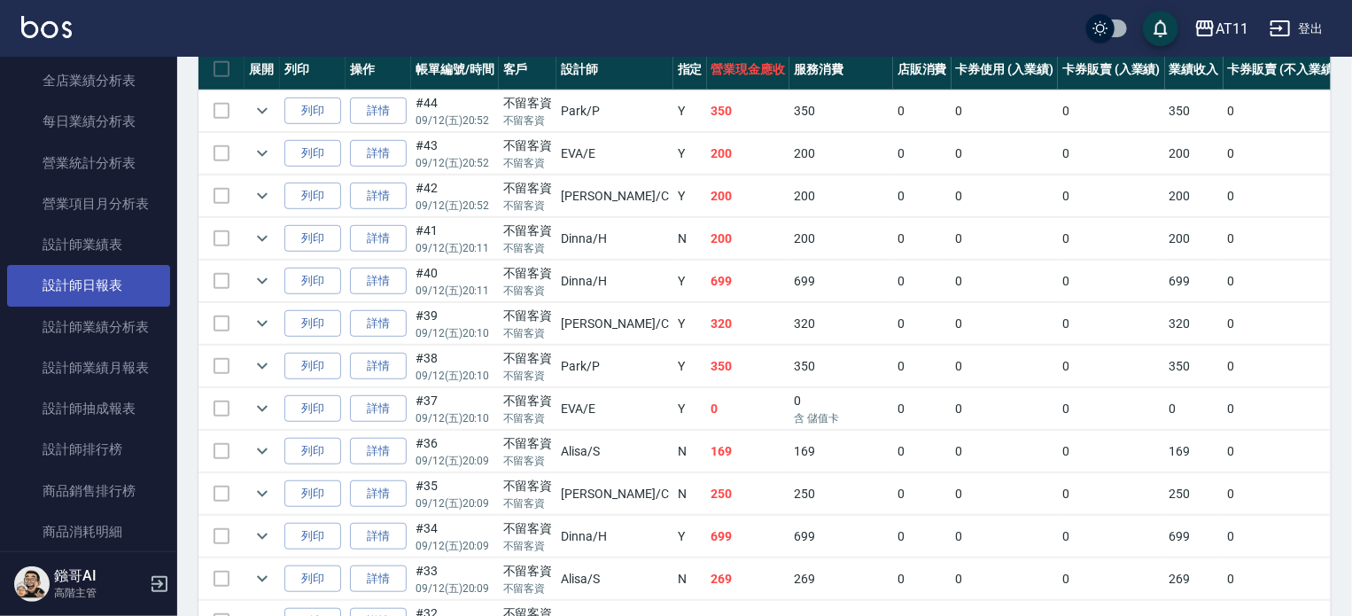
click at [99, 285] on link "設計師日報表" at bounding box center [88, 285] width 163 height 41
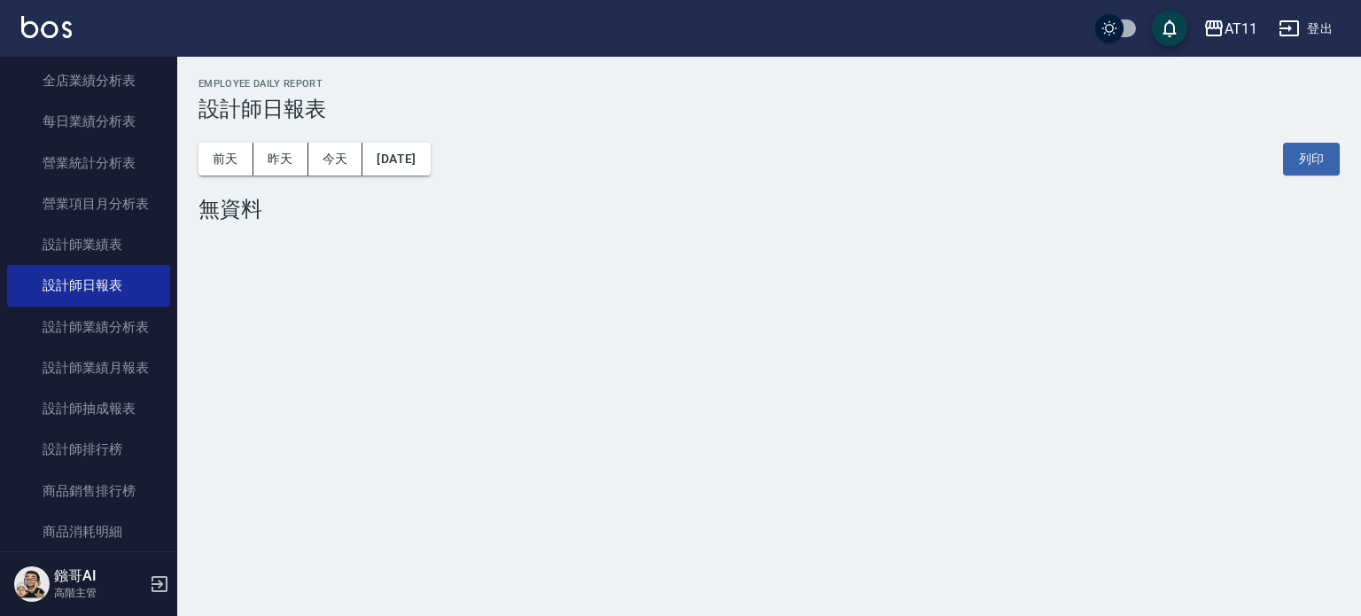
click at [478, 145] on div "前天 昨天 今天 2025/09/13 列印" at bounding box center [768, 158] width 1141 height 75
click at [430, 148] on button "2025/09/13" at bounding box center [395, 159] width 67 height 33
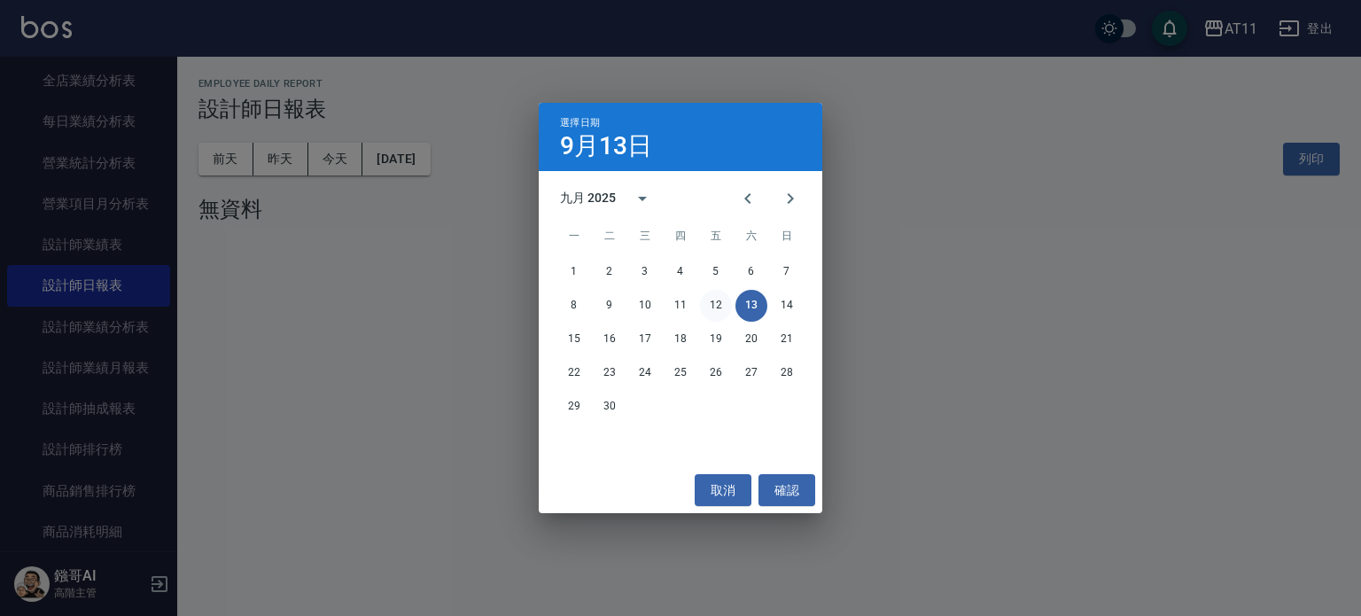
click at [724, 303] on button "12" at bounding box center [716, 306] width 32 height 32
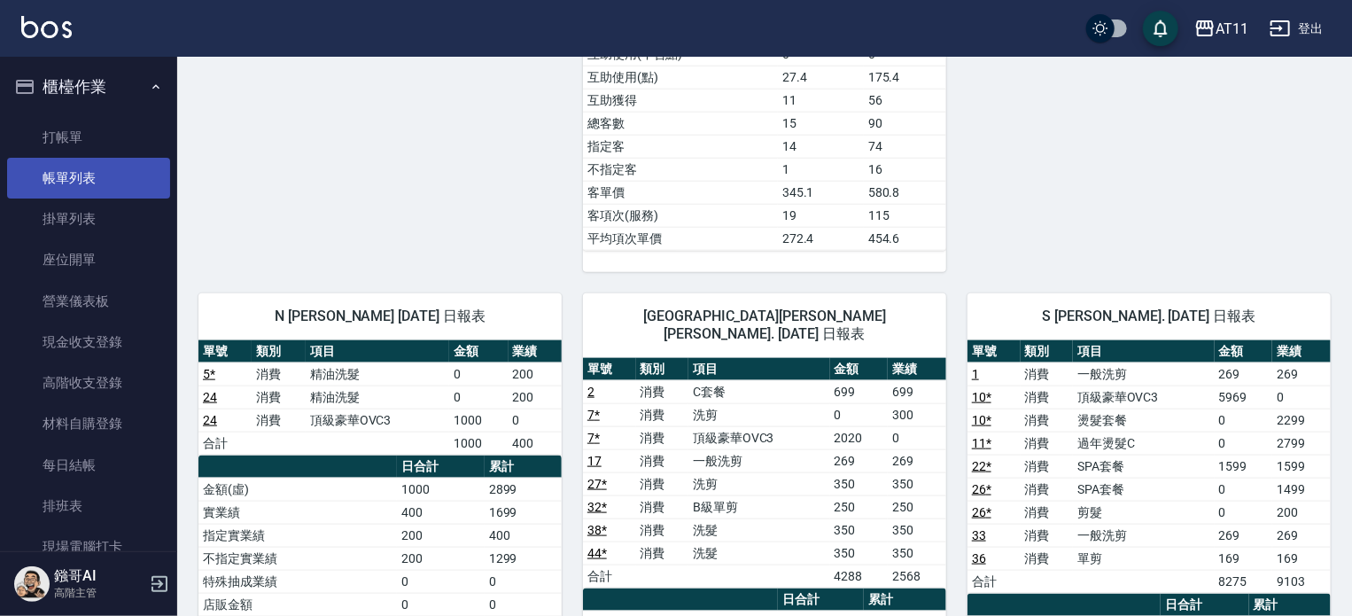
drag, startPoint x: 106, startPoint y: 138, endPoint x: 91, endPoint y: 171, distance: 36.1
click at [106, 138] on link "打帳單" at bounding box center [88, 137] width 163 height 41
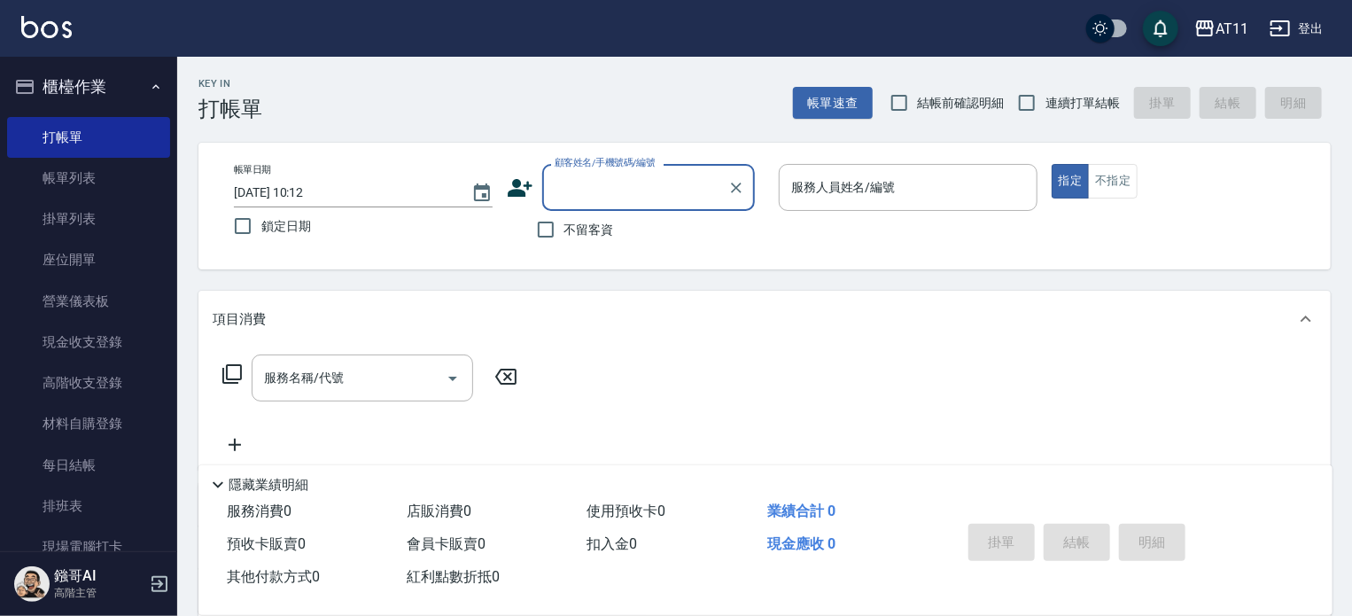
click at [624, 198] on input "顧客姓名/手機號碼/編號" at bounding box center [635, 187] width 170 height 31
type input "u"
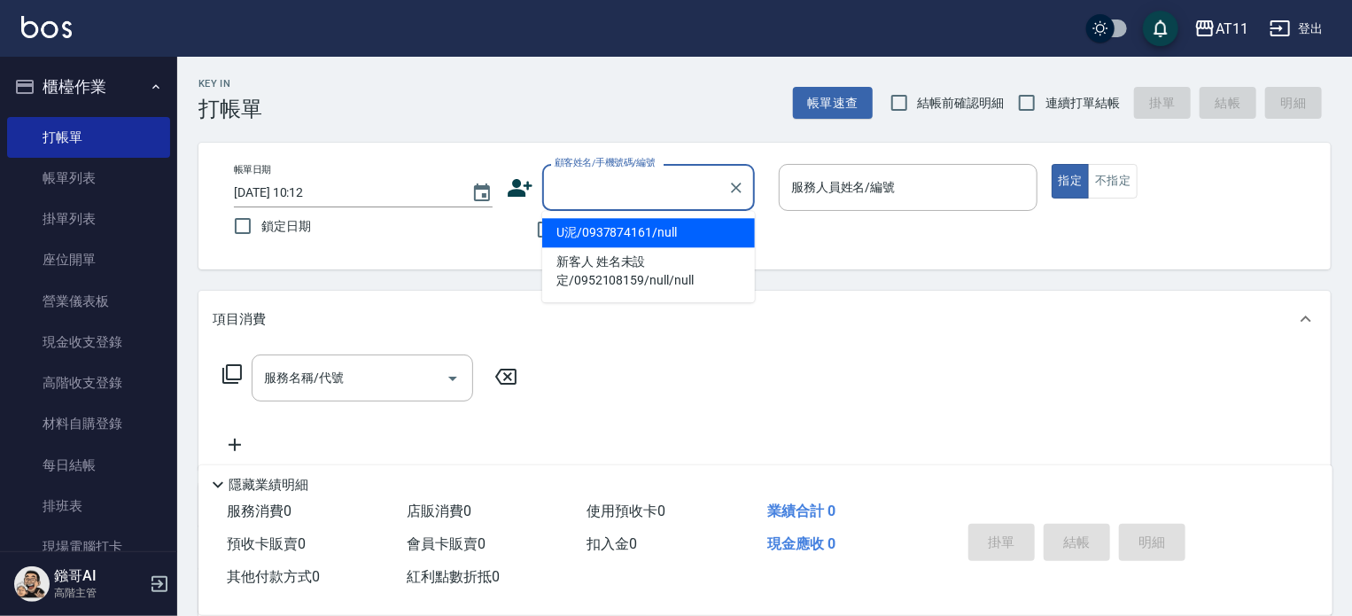
type input "y"
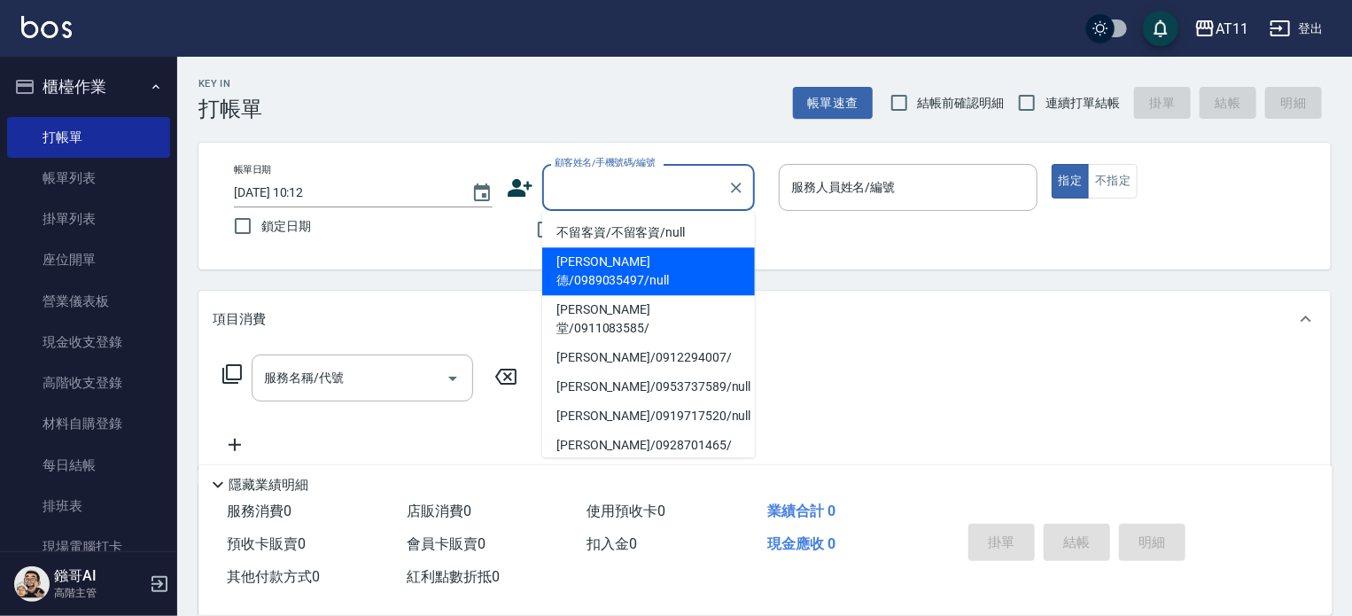
type input "y"
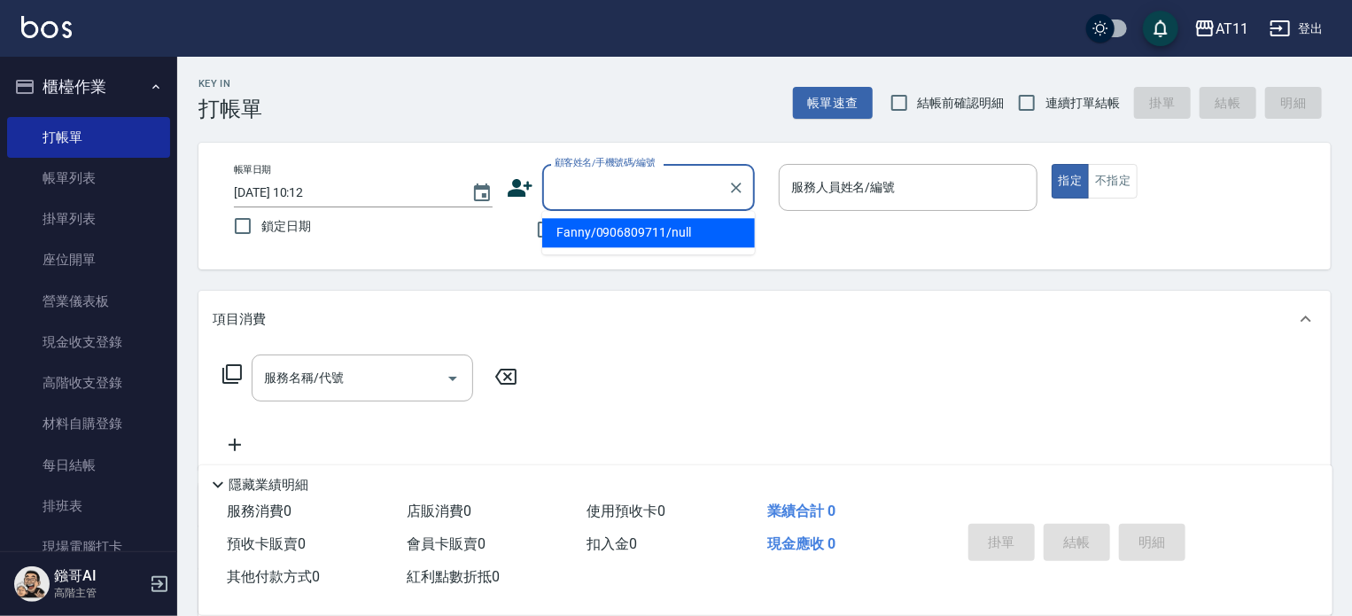
type input "u"
type input "y"
type input "ㄗ"
type input "/"
type input "y"
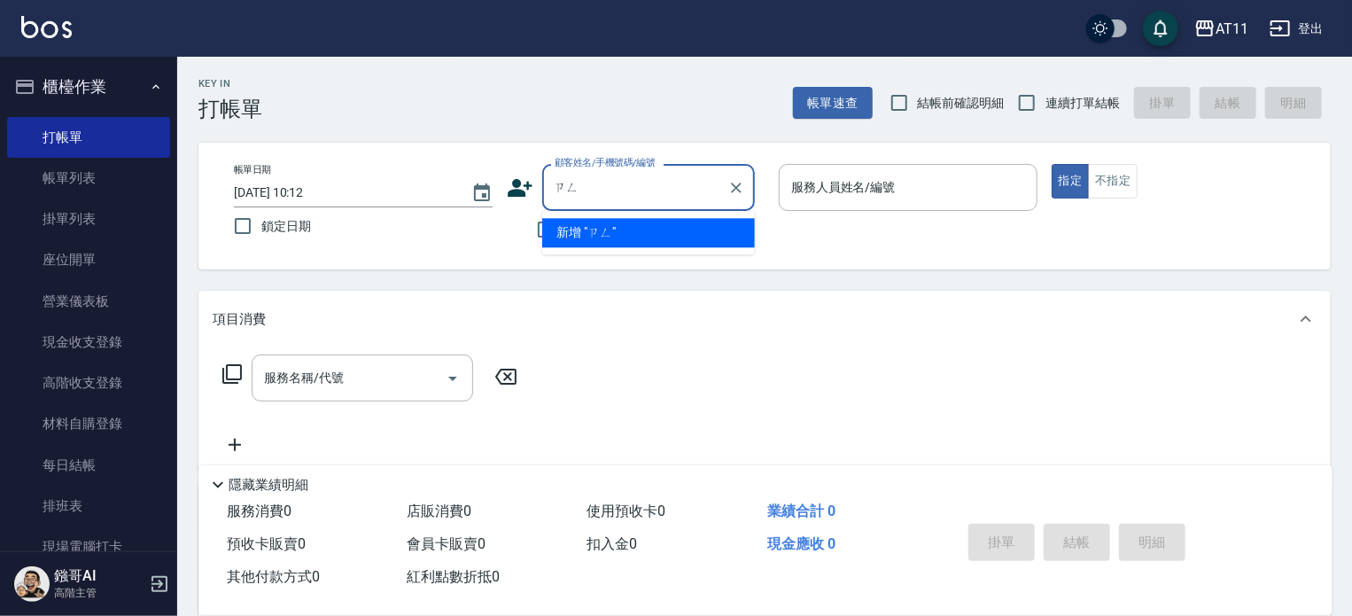
type input "ㄗ"
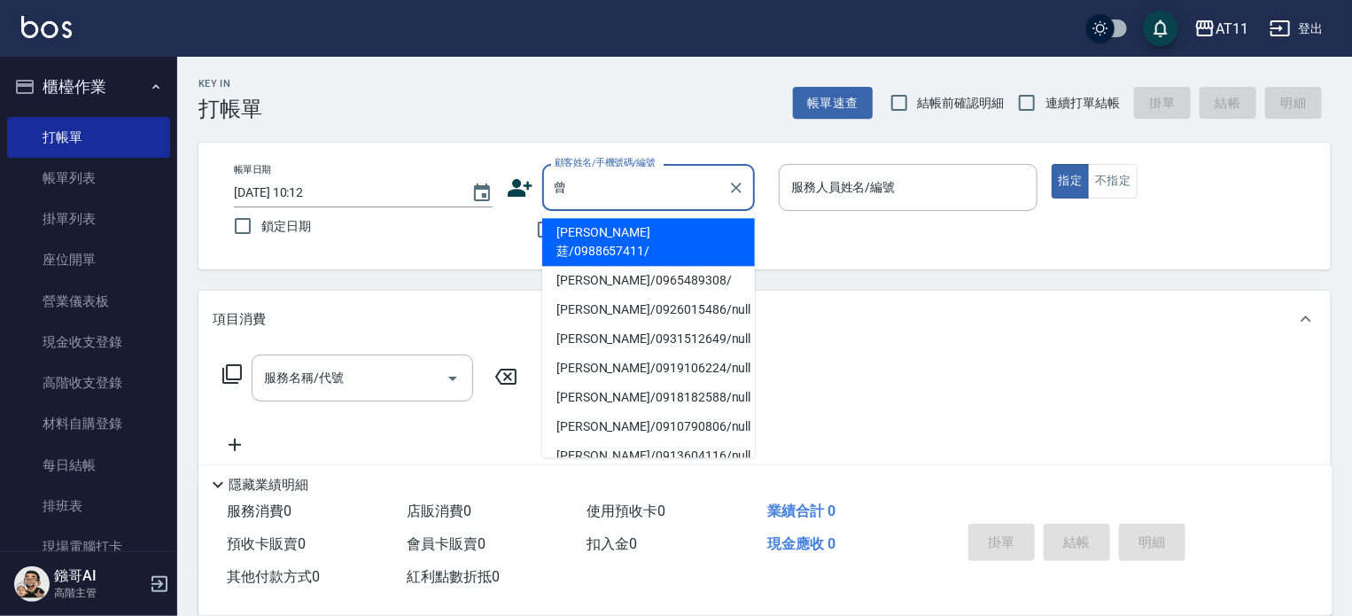
click at [594, 172] on input "曾" at bounding box center [635, 187] width 170 height 31
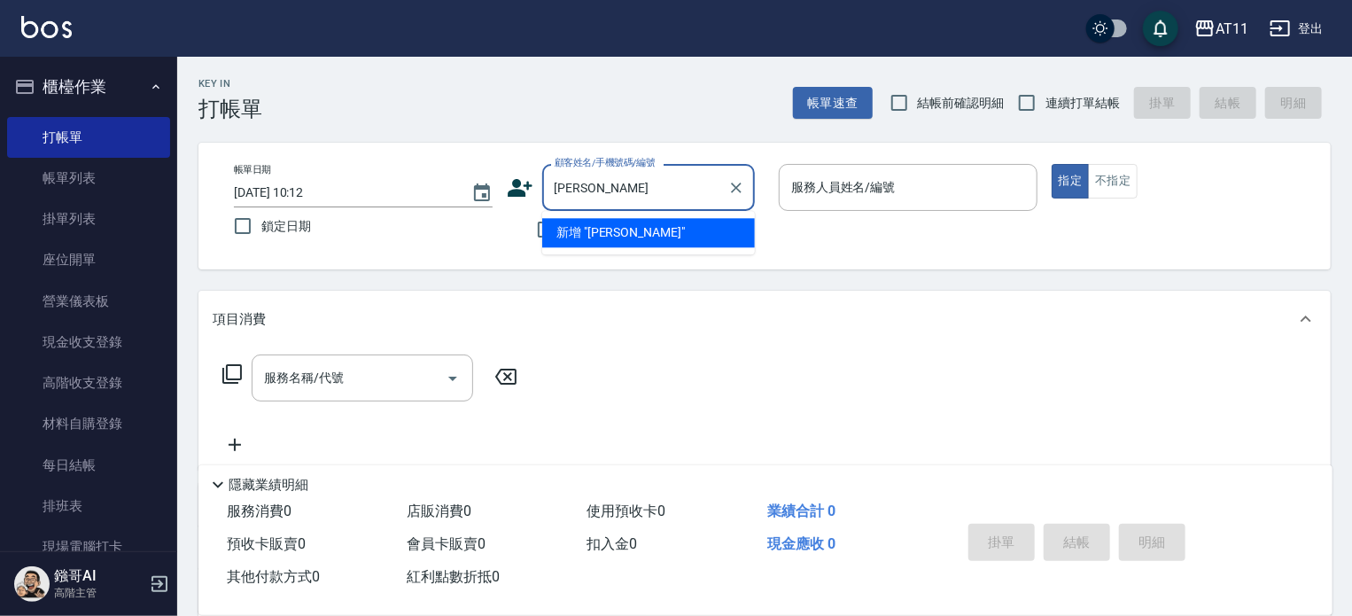
type input "曾惠雅"
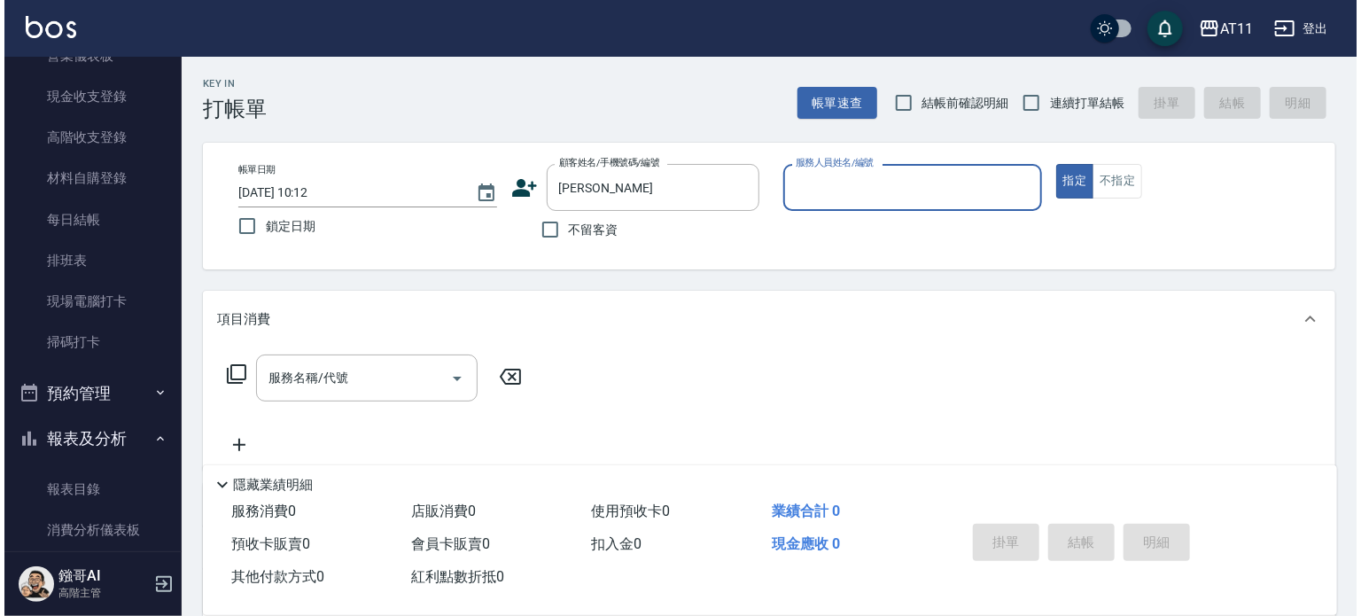
scroll to position [266, 0]
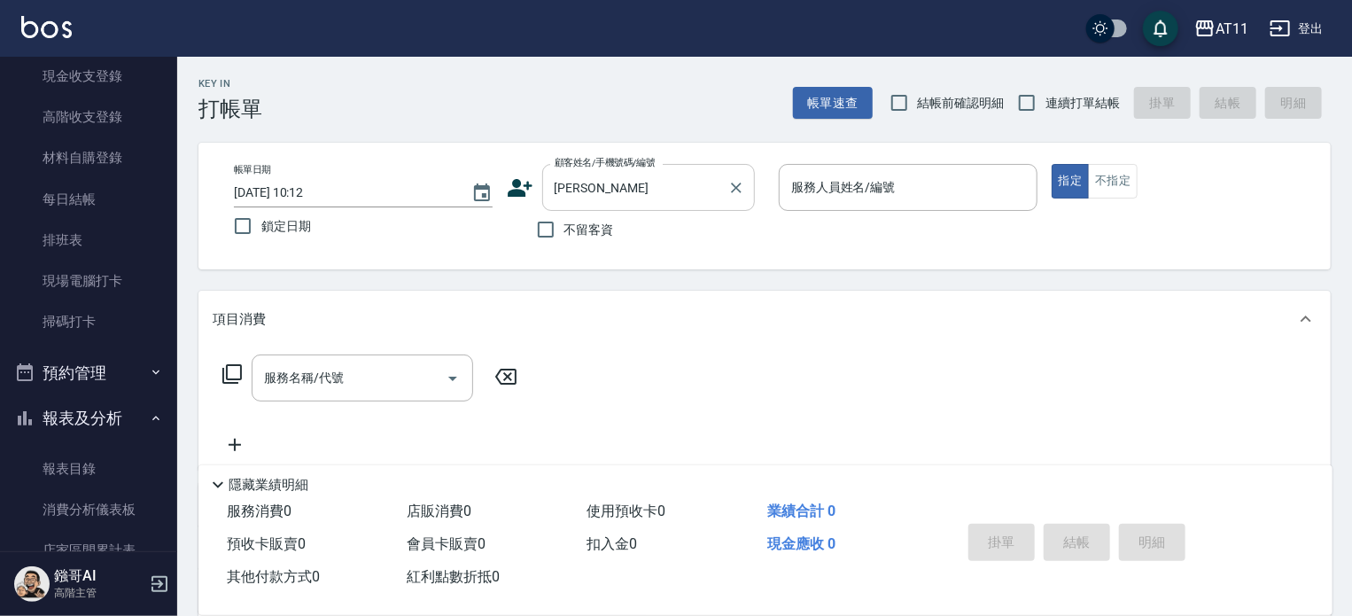
click at [663, 212] on div "不留客資" at bounding box center [631, 229] width 248 height 37
click at [664, 188] on input "曾惠雅" at bounding box center [635, 187] width 170 height 31
click at [1308, 28] on button "登出" at bounding box center [1296, 28] width 68 height 33
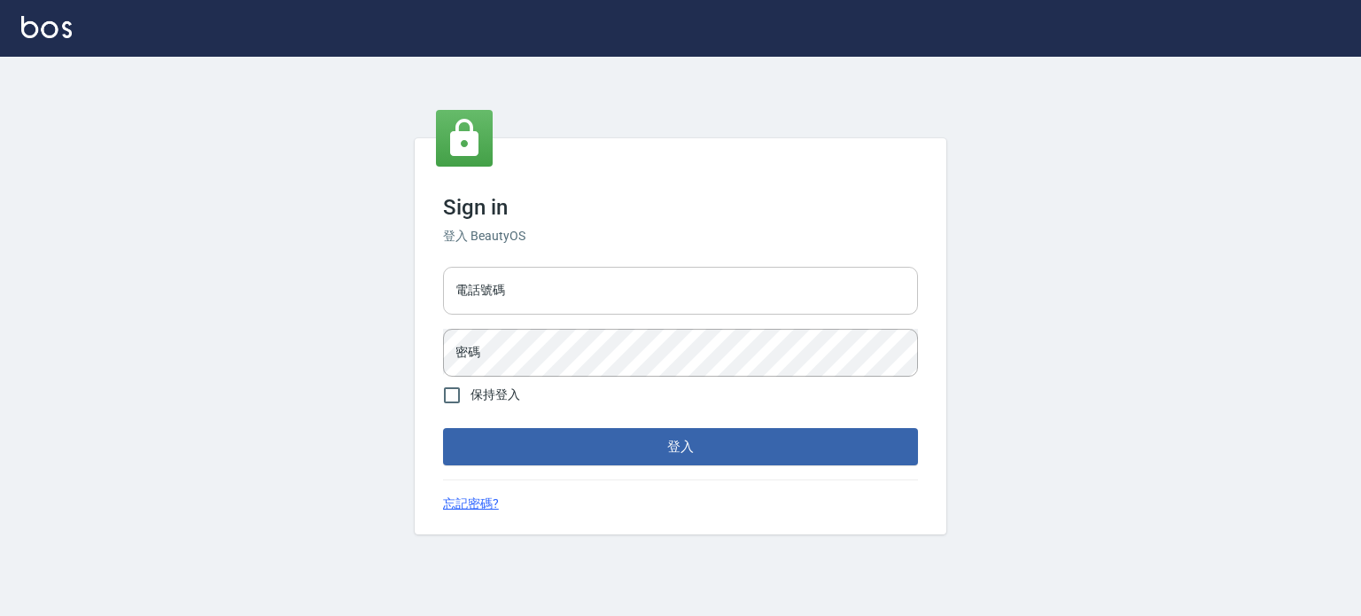
click at [612, 293] on input "電話號碼" at bounding box center [680, 291] width 475 height 48
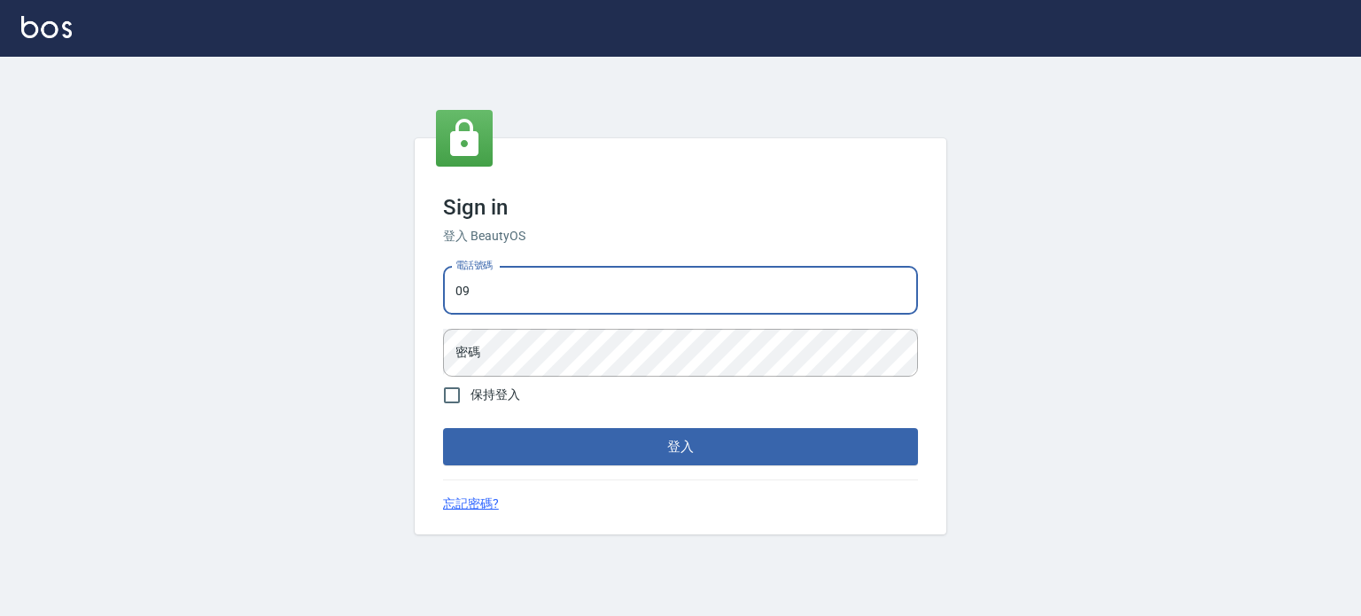
type input "0"
type input "0987925494"
click at [560, 239] on h6 "登入 BeautyOS" at bounding box center [680, 236] width 475 height 19
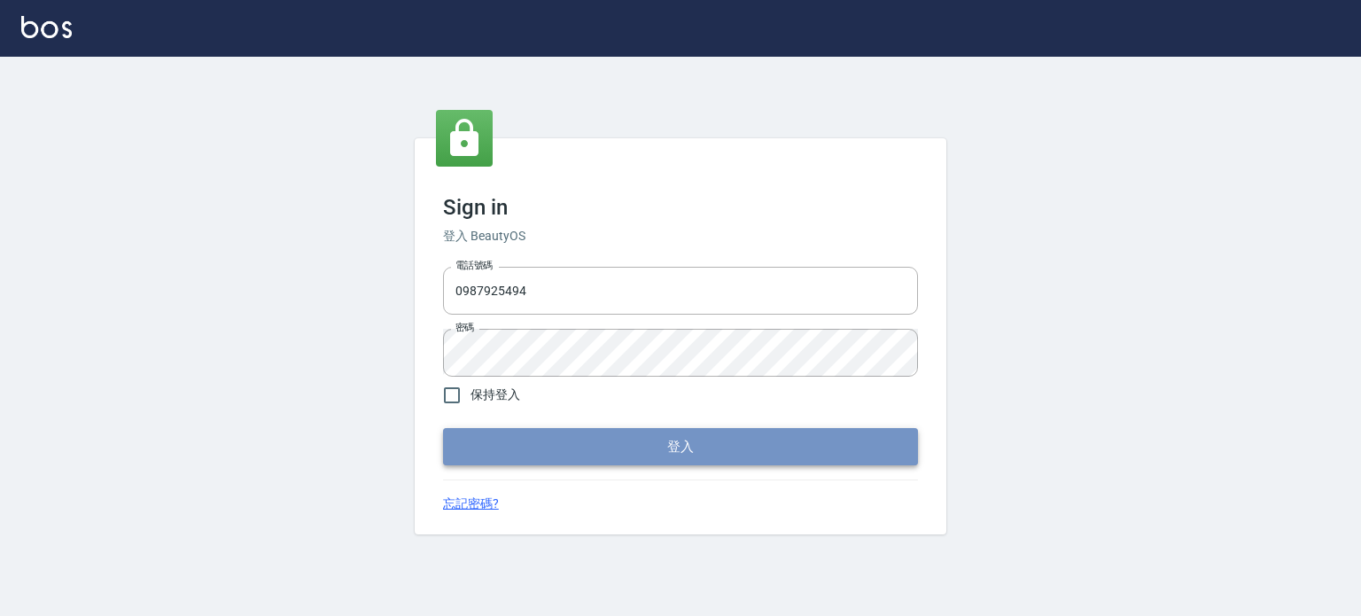
click at [677, 446] on button "登入" at bounding box center [680, 446] width 475 height 37
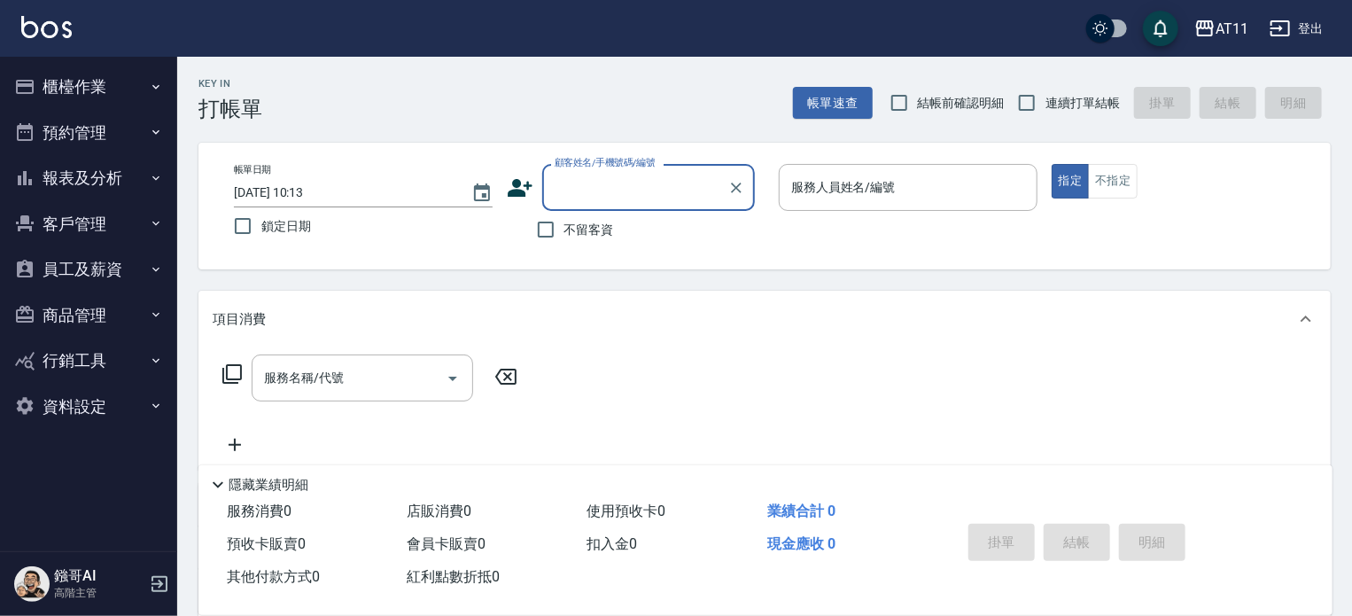
click at [126, 102] on button "櫃檯作業" at bounding box center [88, 87] width 163 height 46
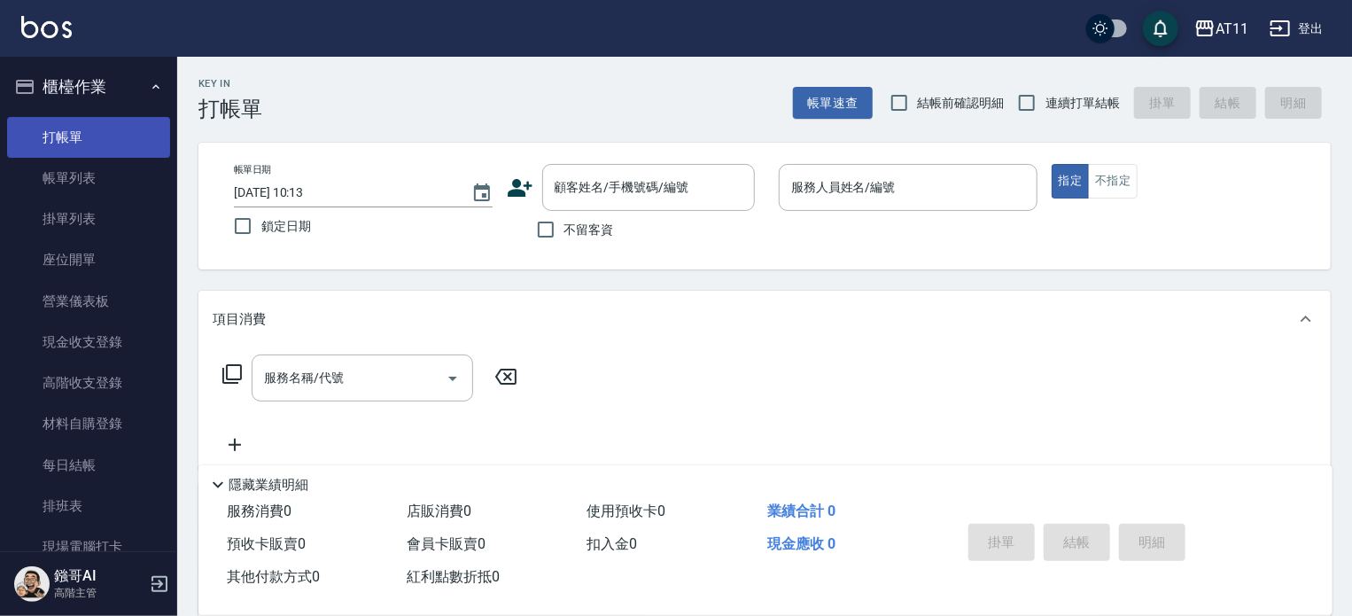
click at [114, 124] on link "打帳單" at bounding box center [88, 137] width 163 height 41
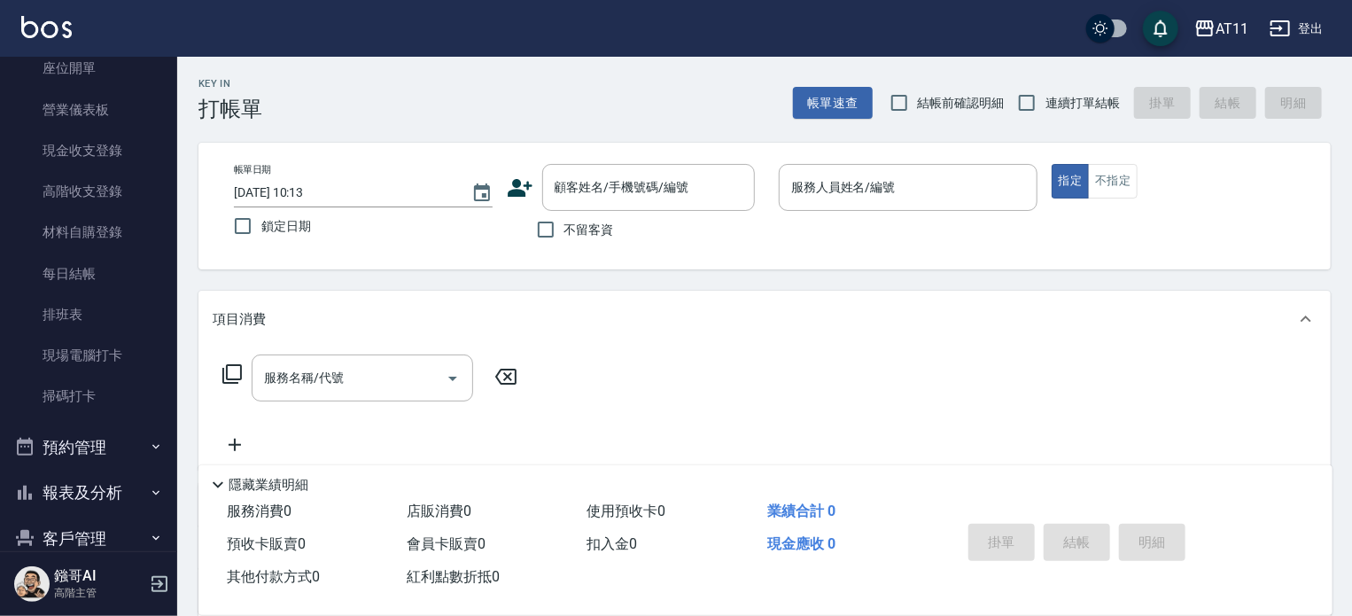
scroll to position [404, 0]
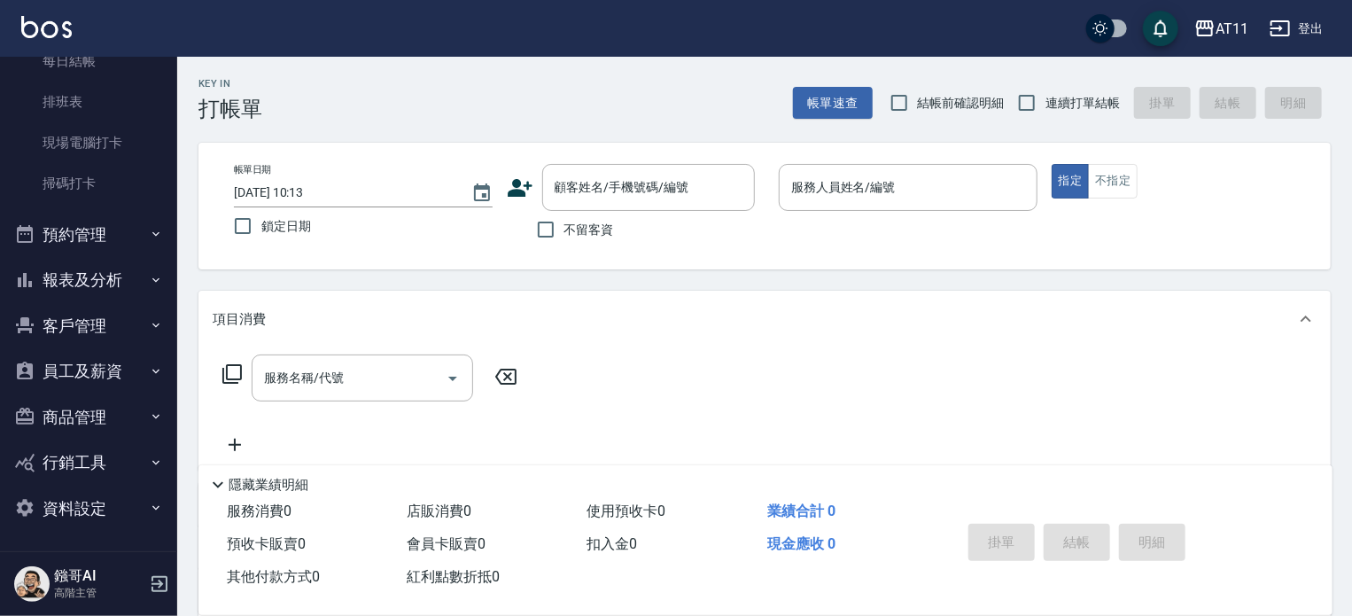
click at [124, 282] on button "報表及分析" at bounding box center [88, 280] width 163 height 46
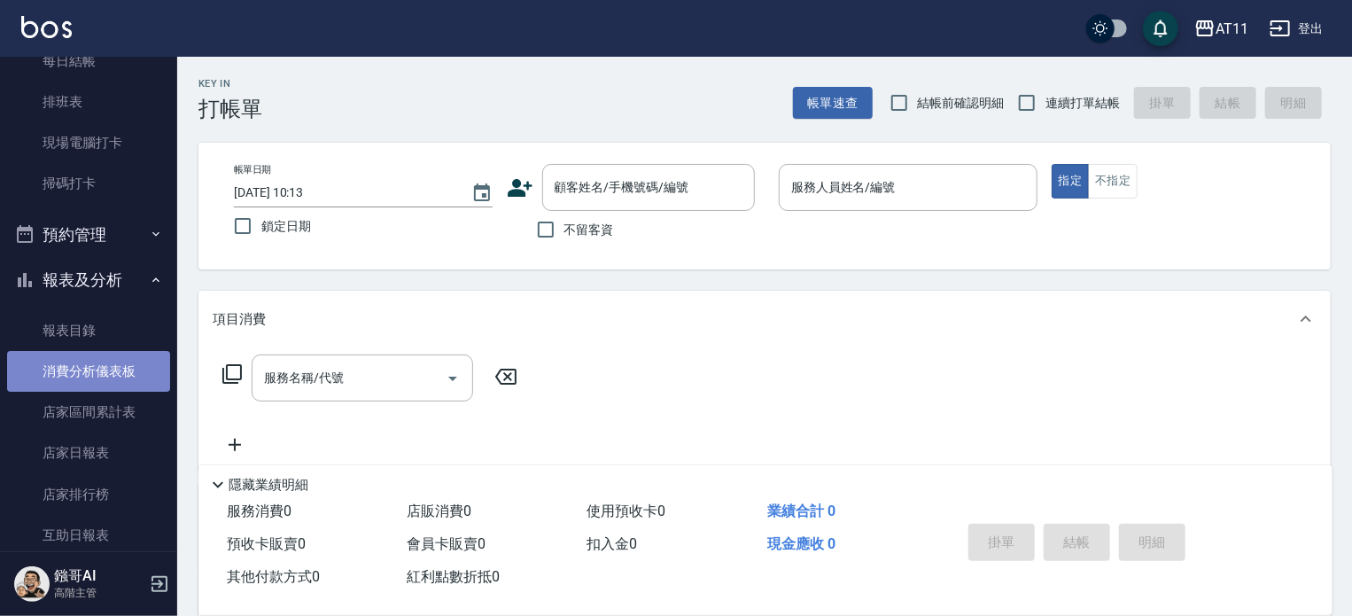
click at [96, 356] on link "消費分析儀表板" at bounding box center [88, 371] width 163 height 41
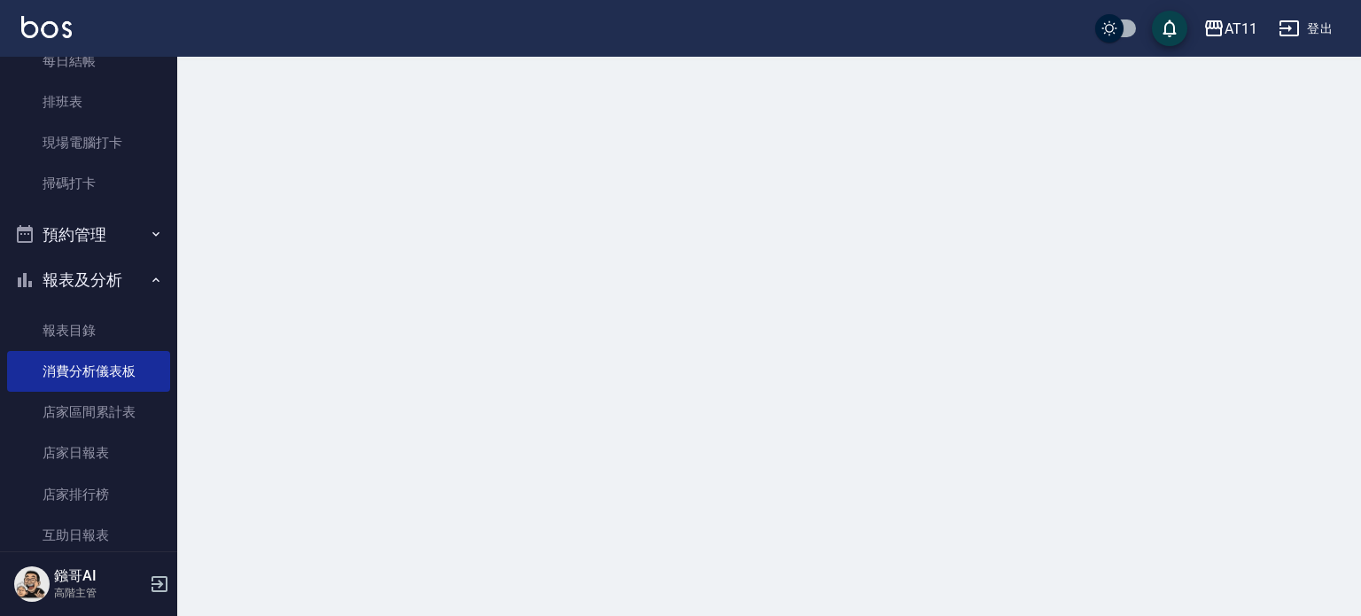
click at [101, 286] on button "報表及分析" at bounding box center [88, 280] width 163 height 46
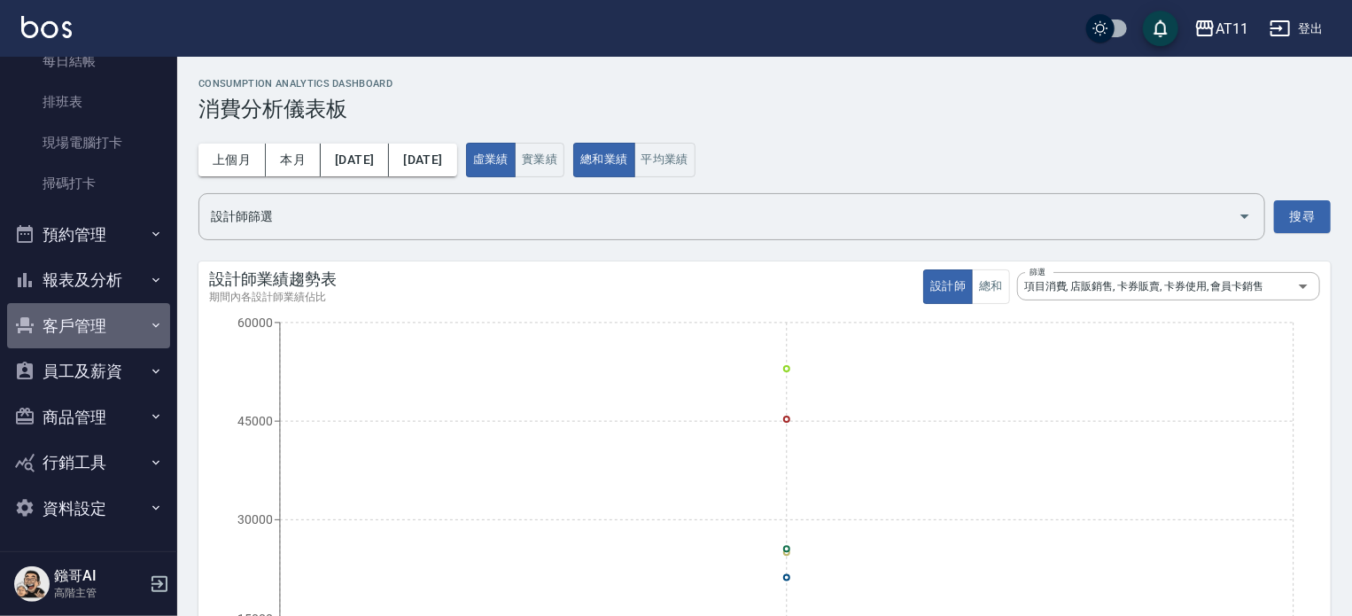
click at [105, 322] on button "客戶管理" at bounding box center [88, 326] width 163 height 46
click at [344, 255] on div "設計師業績趨勢表 期間內各設計師業績佔比 設計師 總和 篩選 項目消費, 店販銷售, 卡券販賣, 卡券使用, 會員卡銷售 service,product,ti…" at bounding box center [753, 499] width 1153 height 518
click at [92, 505] on button "資料設定" at bounding box center [88, 508] width 163 height 46
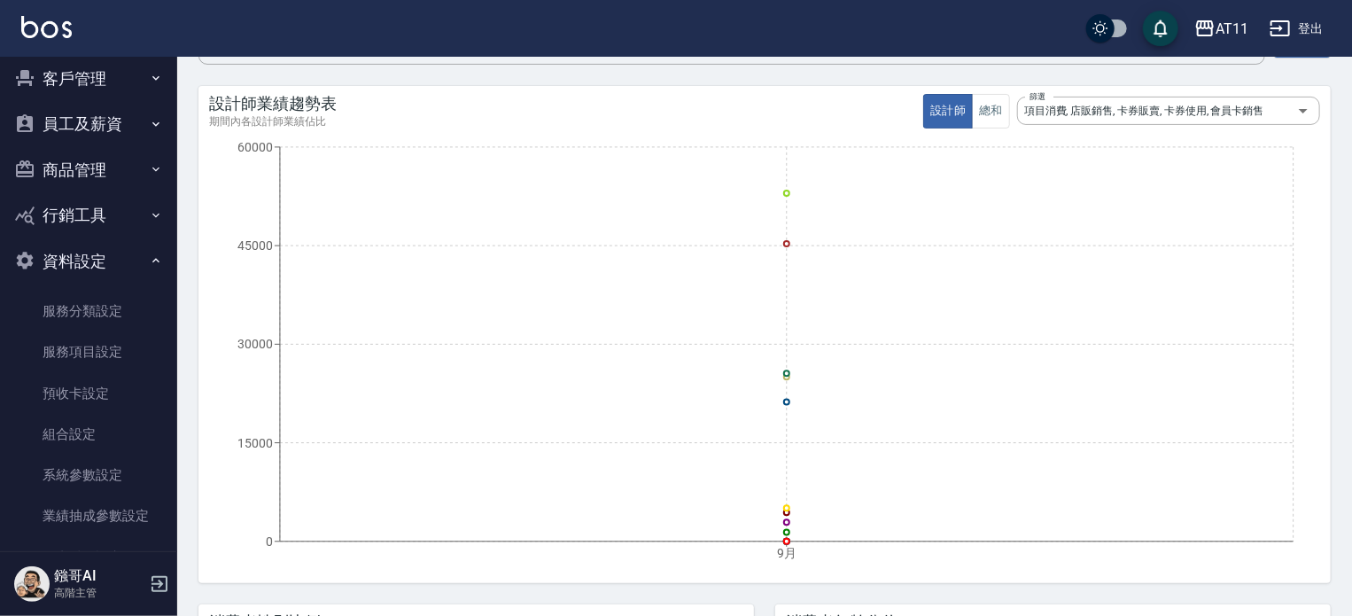
scroll to position [354, 0]
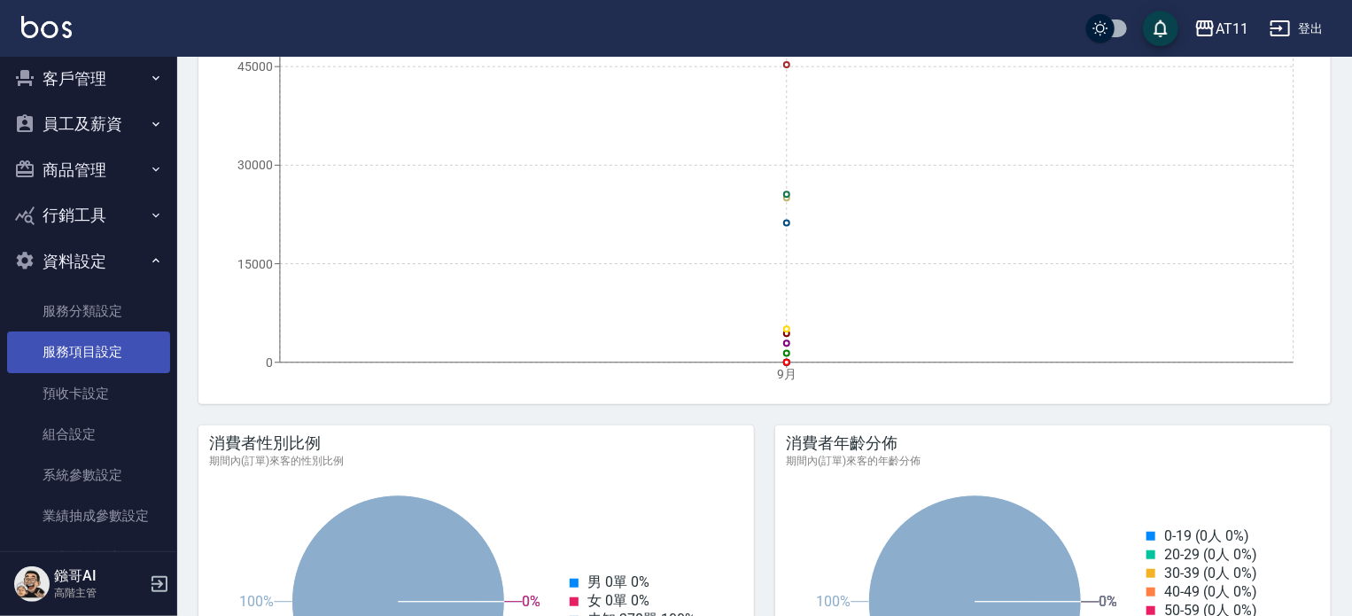
click at [83, 353] on link "服務項目設定" at bounding box center [88, 351] width 163 height 41
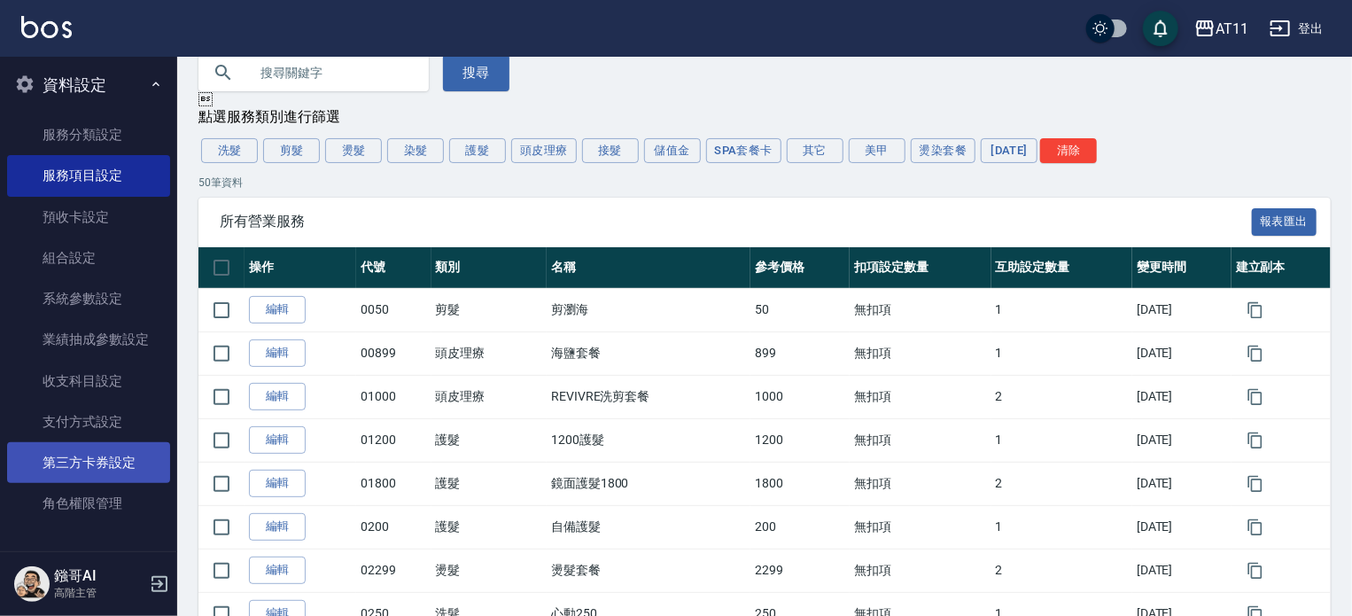
scroll to position [828, 0]
